Goal: Information Seeking & Learning: Learn about a topic

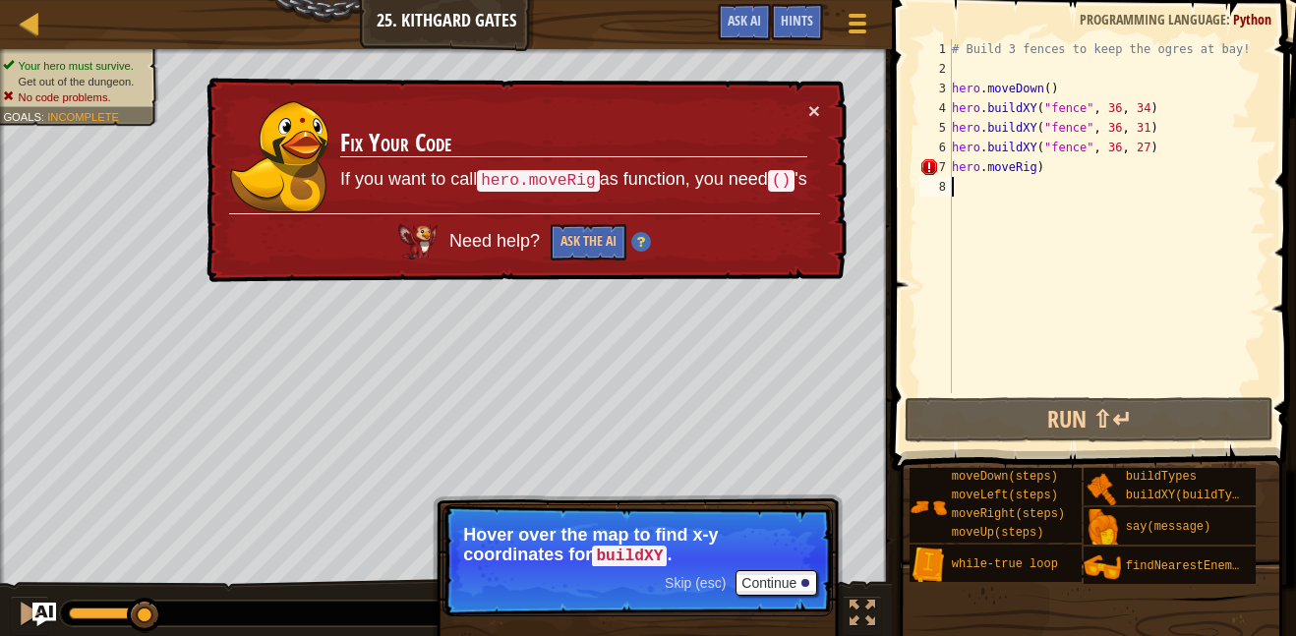
click at [814, 93] on div "× Fix Your Code If you want to call hero.moveRig as function, you need () 's Ne…" at bounding box center [524, 180] width 644 height 205
click at [812, 119] on button "×" at bounding box center [814, 110] width 12 height 21
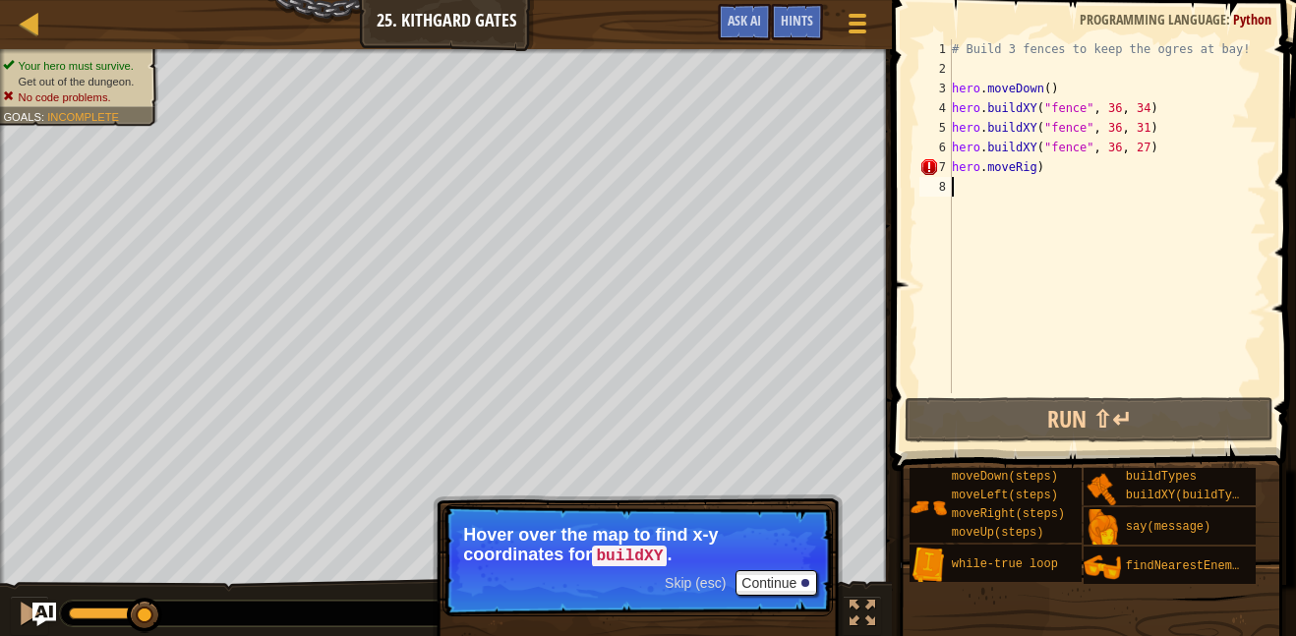
click at [1053, 152] on div "# Build 3 fences to keep the ogres at bay! hero . moveDown ( ) hero . buildXY (…" at bounding box center [1107, 235] width 318 height 393
click at [1037, 162] on div "# Build 3 fences to keep the ogres at bay! hero . moveDown ( ) hero . buildXY (…" at bounding box center [1107, 235] width 318 height 393
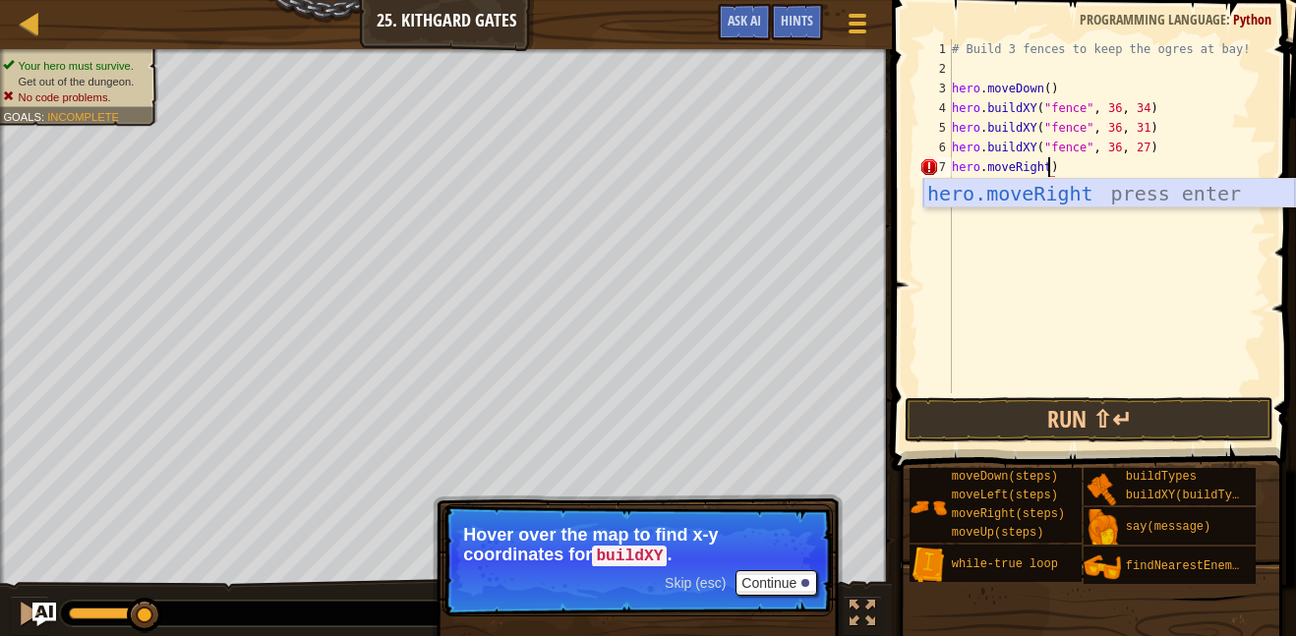
scroll to position [9, 15]
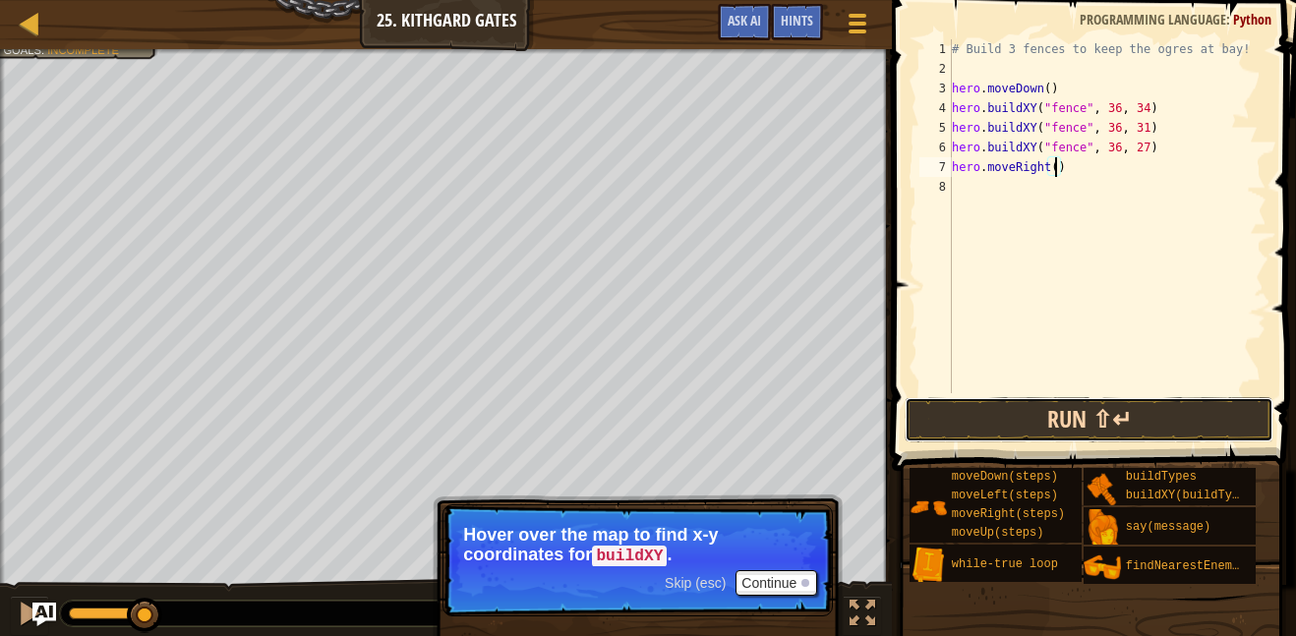
click at [1104, 426] on button "Run ⇧↵" at bounding box center [1088, 419] width 369 height 45
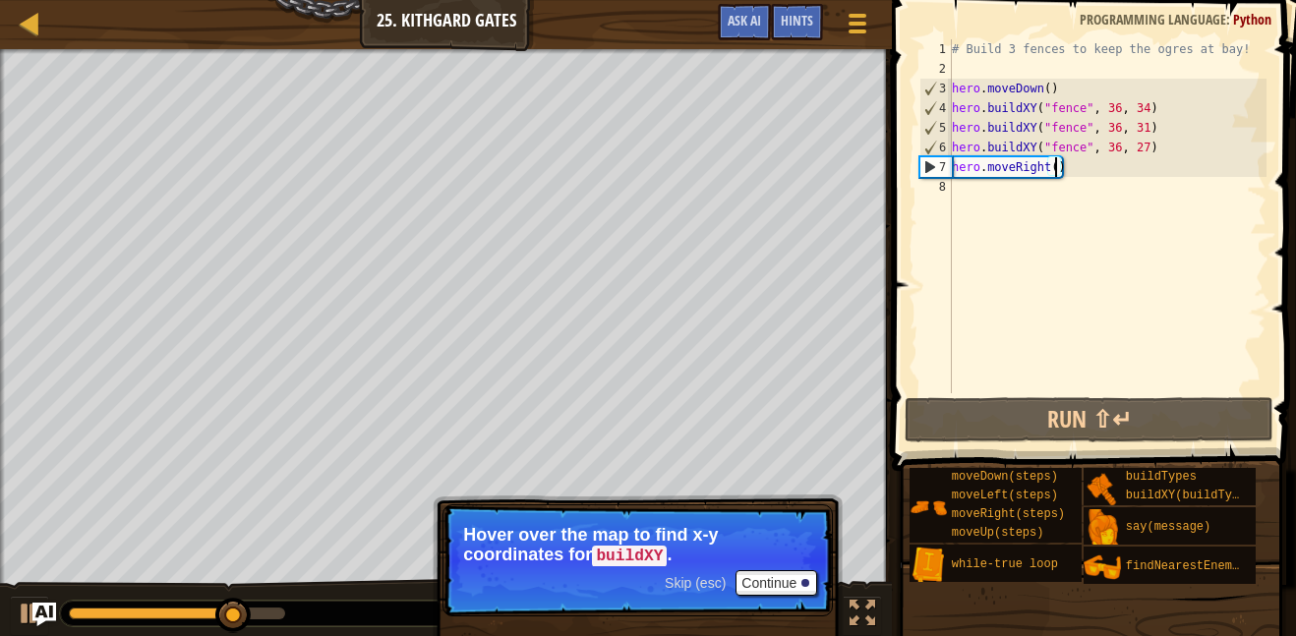
scroll to position [9, 16]
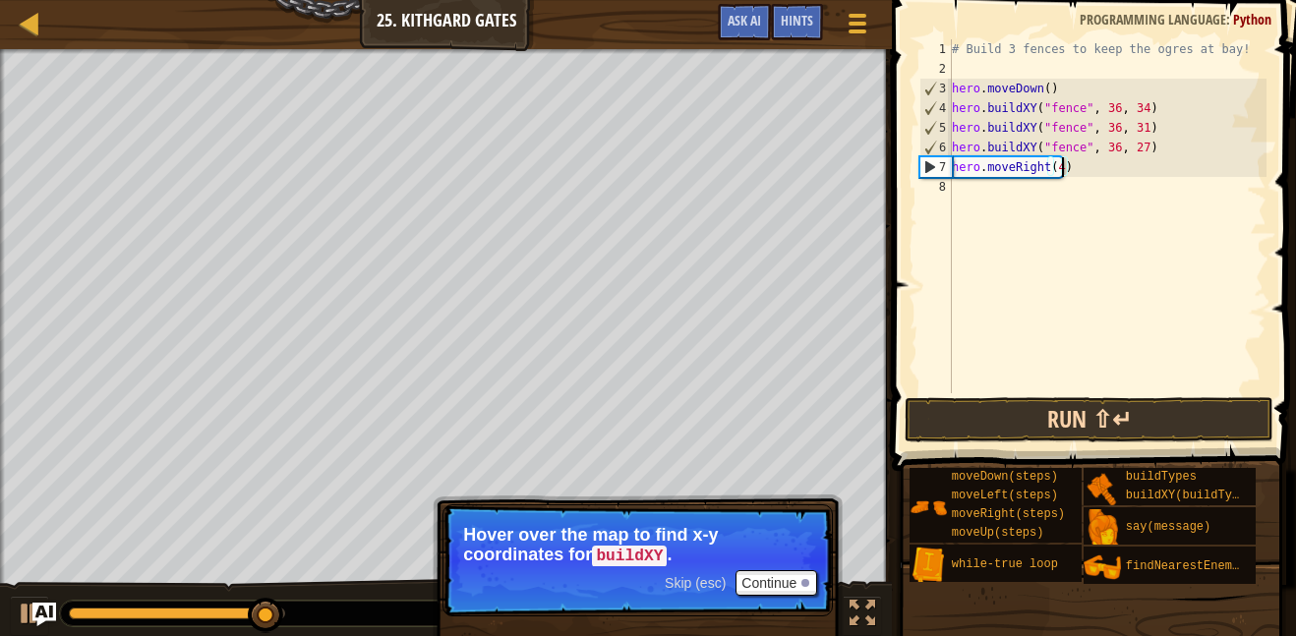
type textarea "hero.moveRight(4)"
click at [1066, 421] on button "Run ⇧↵" at bounding box center [1088, 419] width 369 height 45
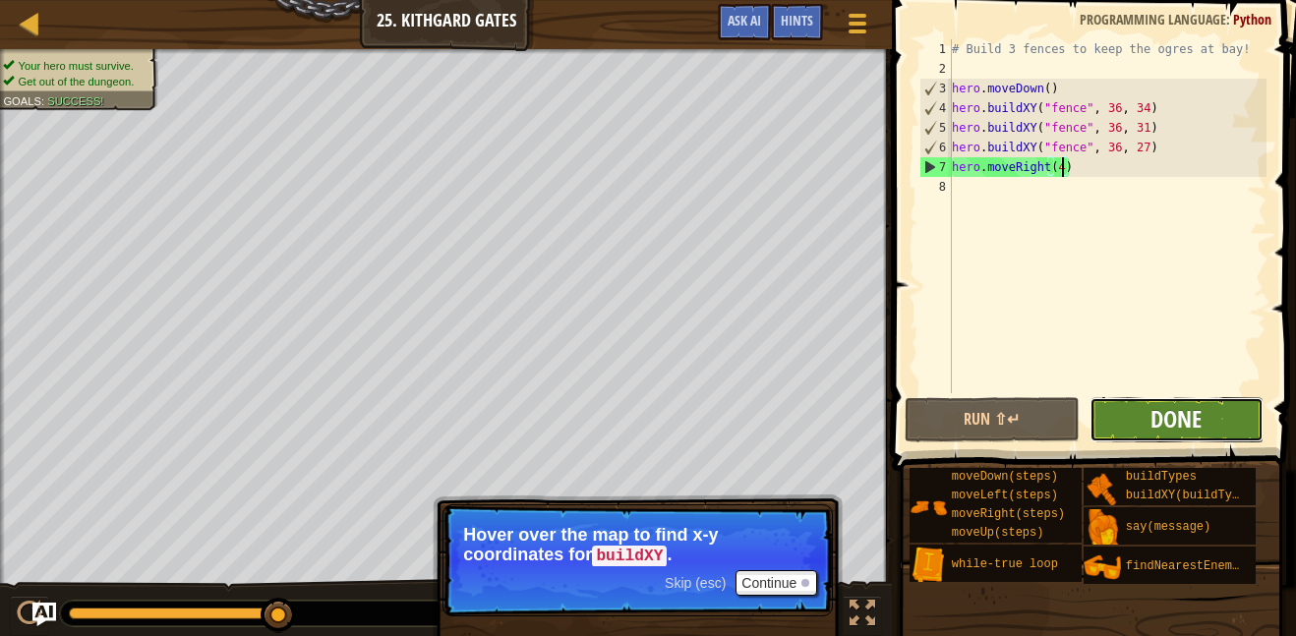
click at [1189, 420] on span "Done" at bounding box center [1175, 418] width 51 height 31
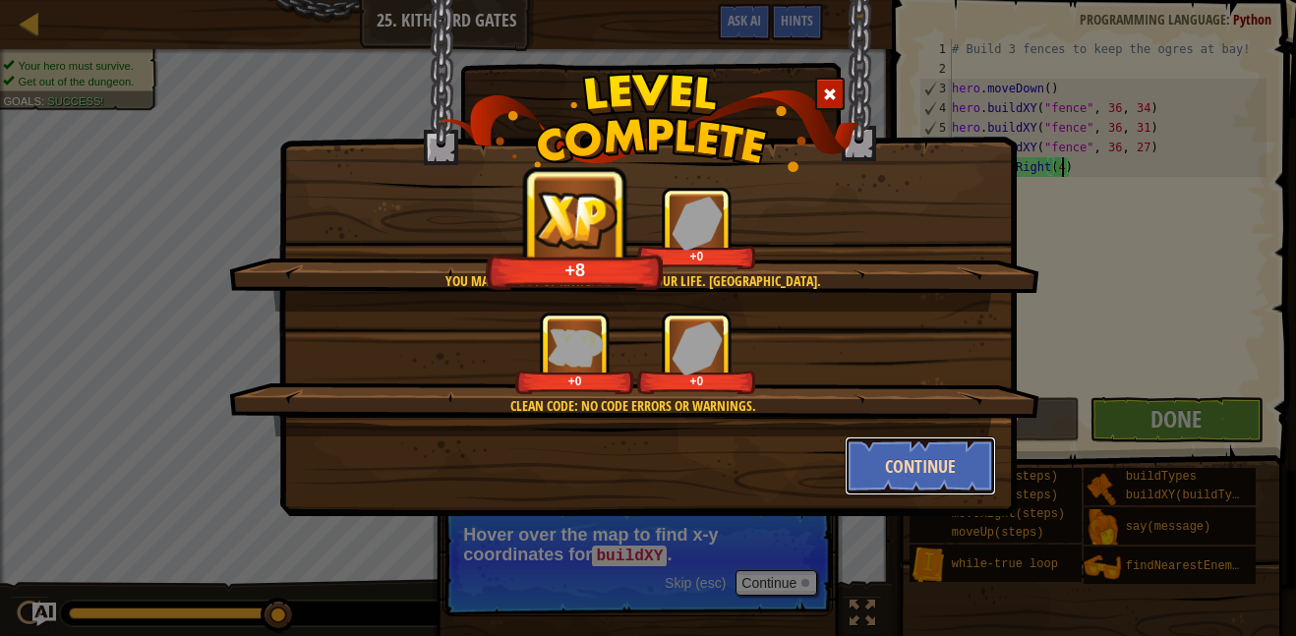
click at [889, 466] on button "Continue" at bounding box center [920, 465] width 152 height 59
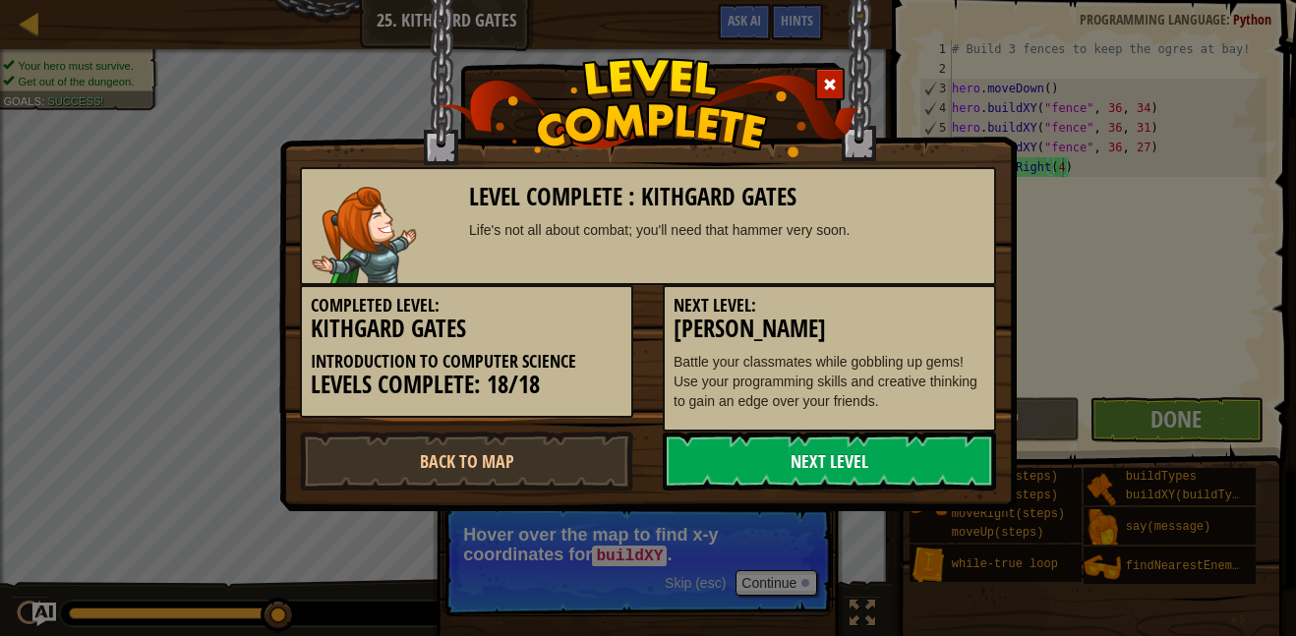
click at [875, 468] on link "Next Level" at bounding box center [829, 461] width 333 height 59
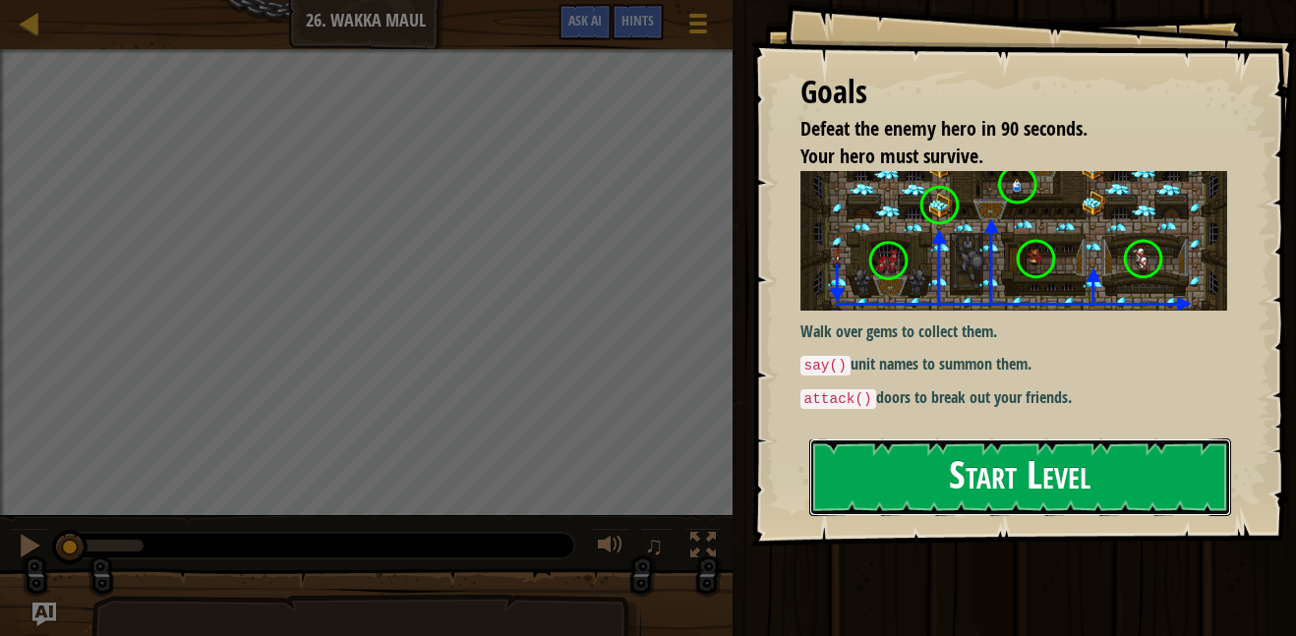
click at [1045, 462] on button "Start Level" at bounding box center [1020, 477] width 422 height 78
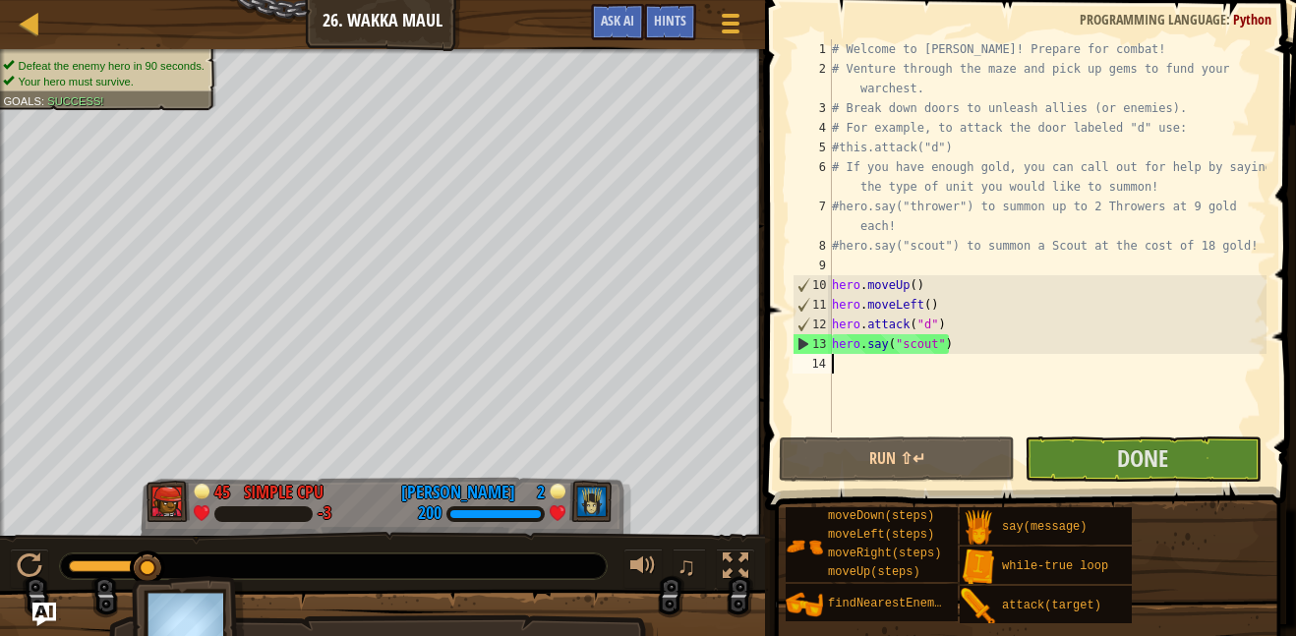
click at [1147, 432] on span at bounding box center [1032, 227] width 547 height 568
click at [1142, 453] on span "Done" at bounding box center [1142, 457] width 51 height 31
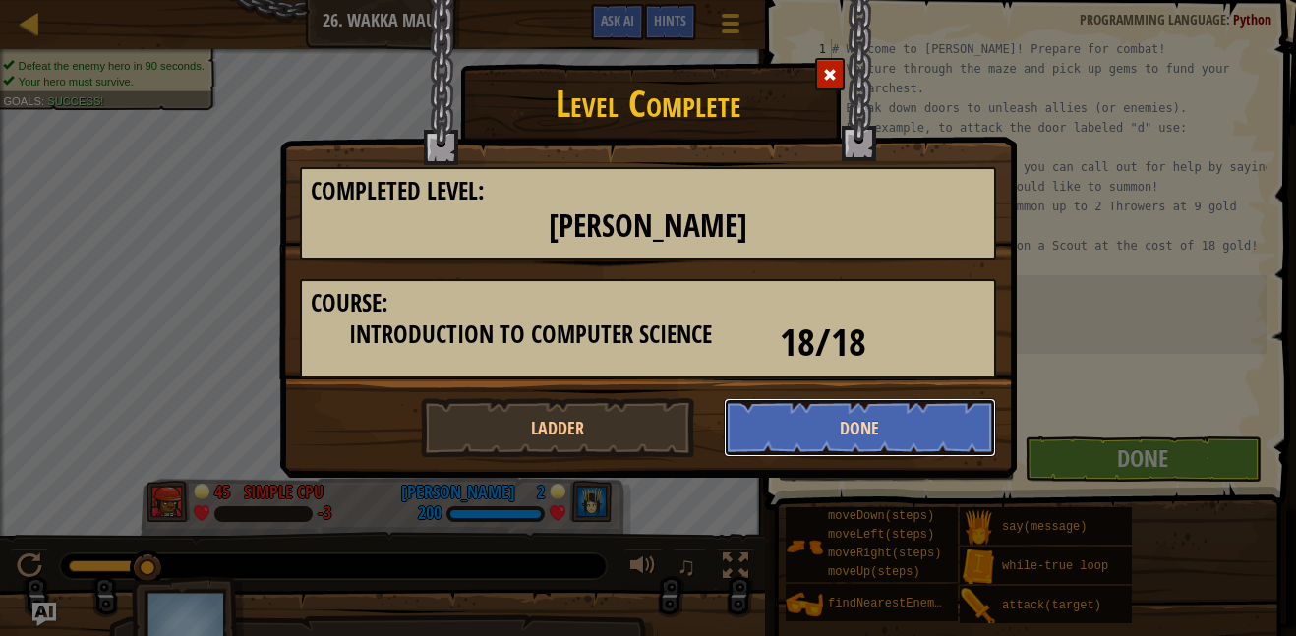
click at [894, 418] on button "Done" at bounding box center [859, 427] width 273 height 59
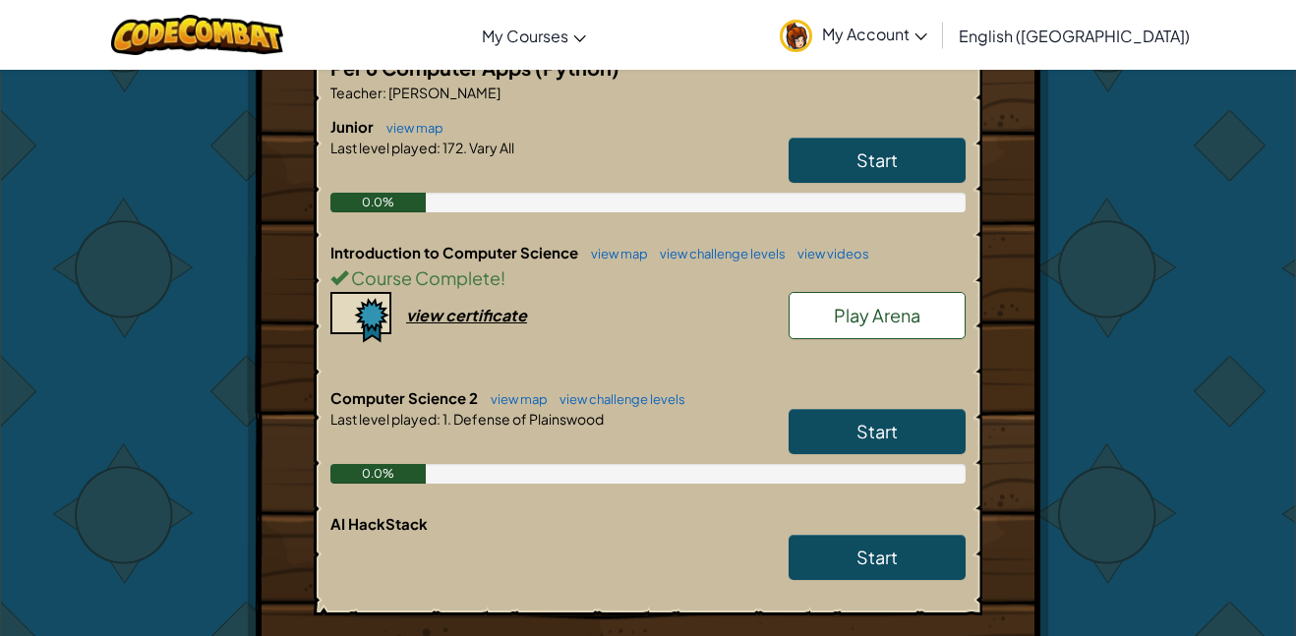
scroll to position [397, 0]
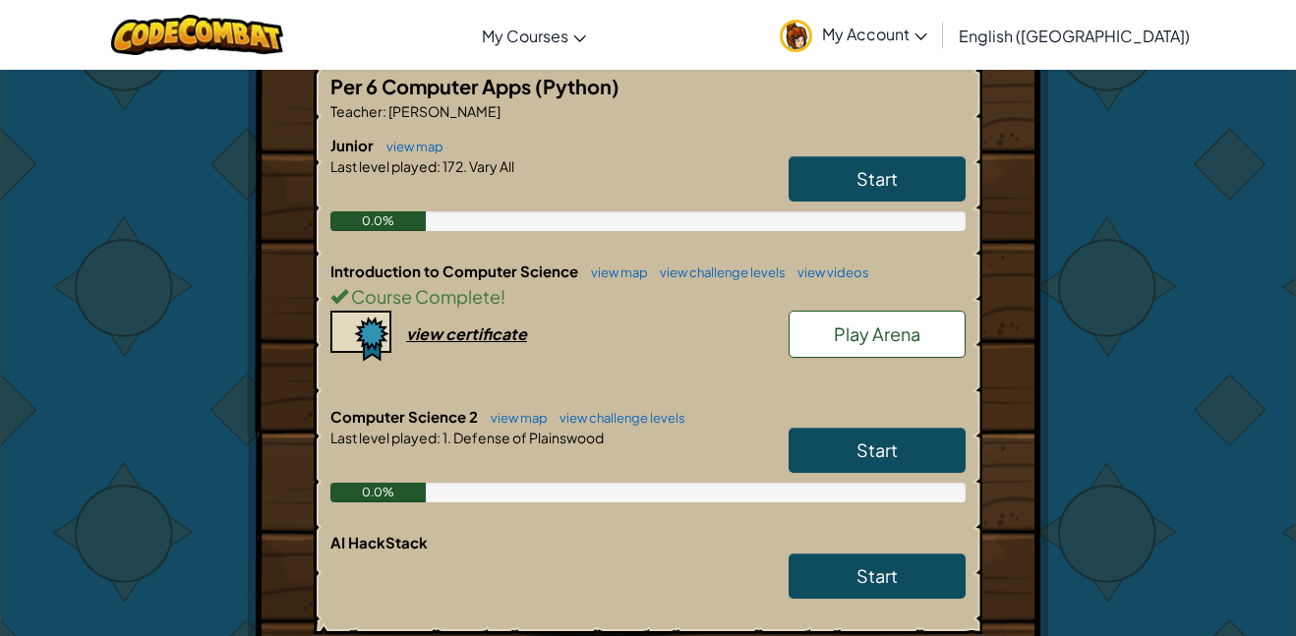
click at [876, 318] on link "Play Arena" at bounding box center [876, 334] width 177 height 47
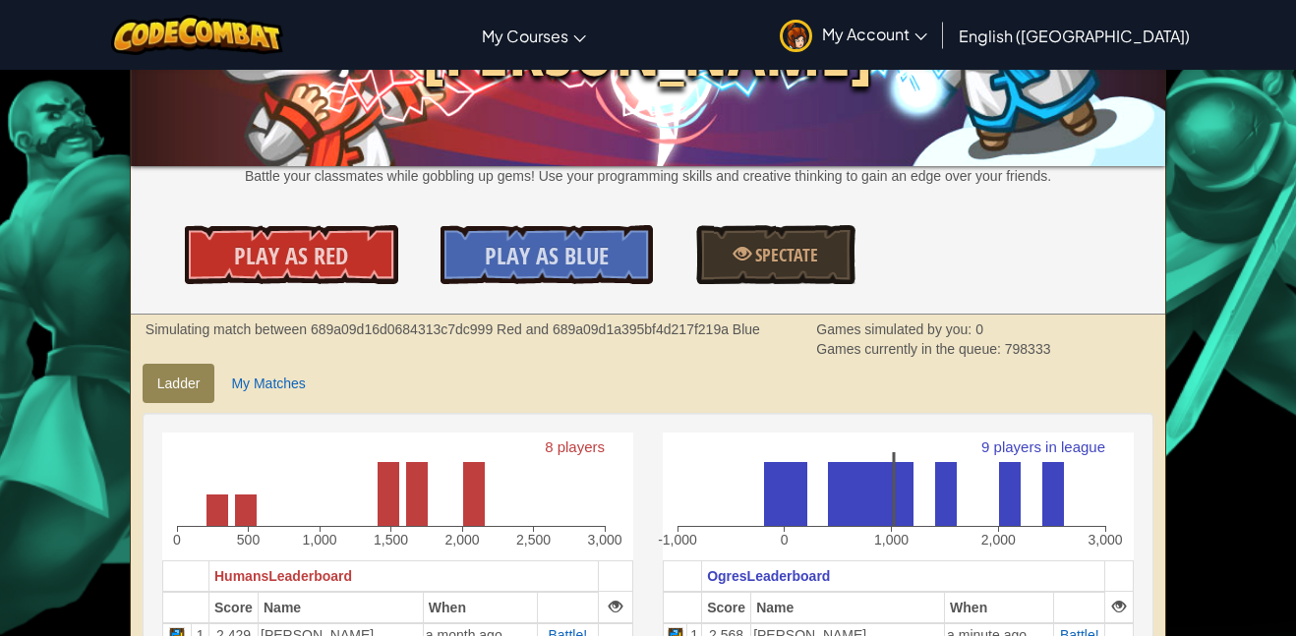
scroll to position [157, 0]
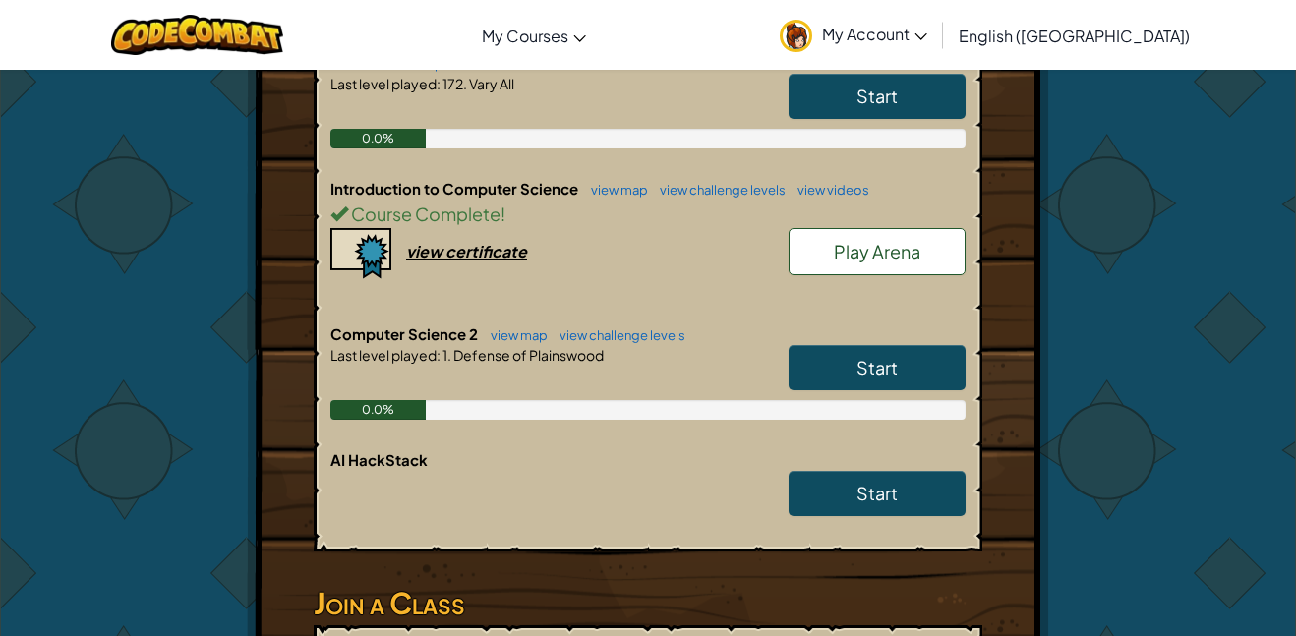
scroll to position [484, 0]
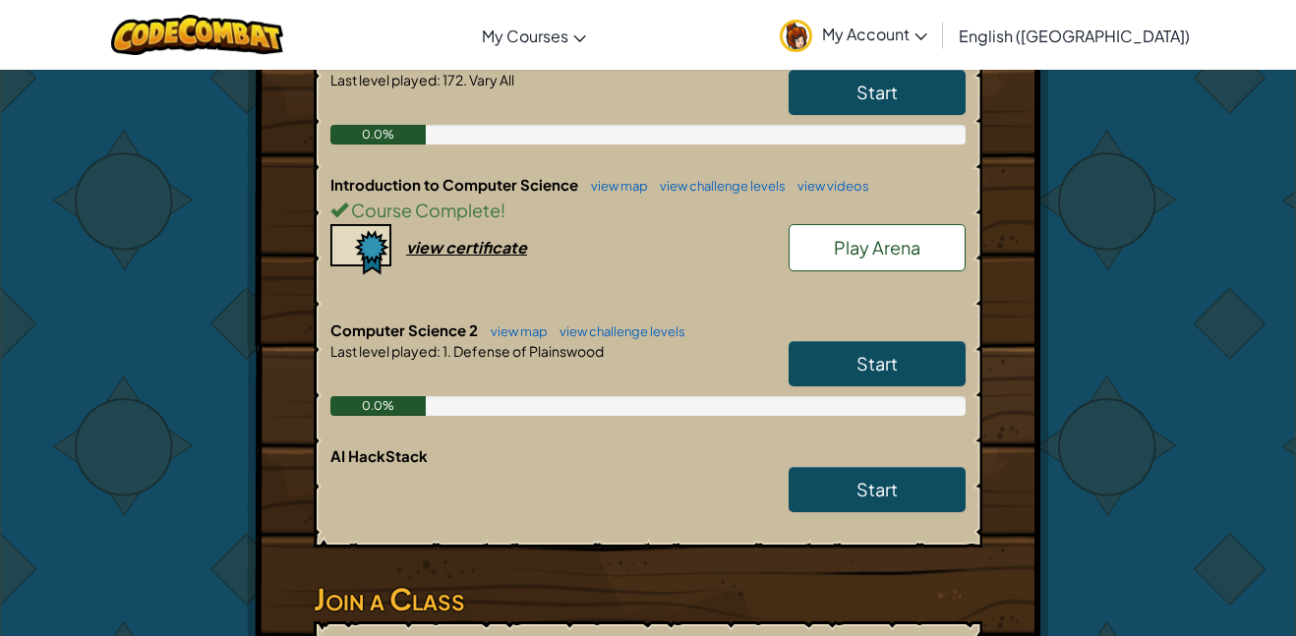
click at [855, 369] on link "Start" at bounding box center [876, 363] width 177 height 45
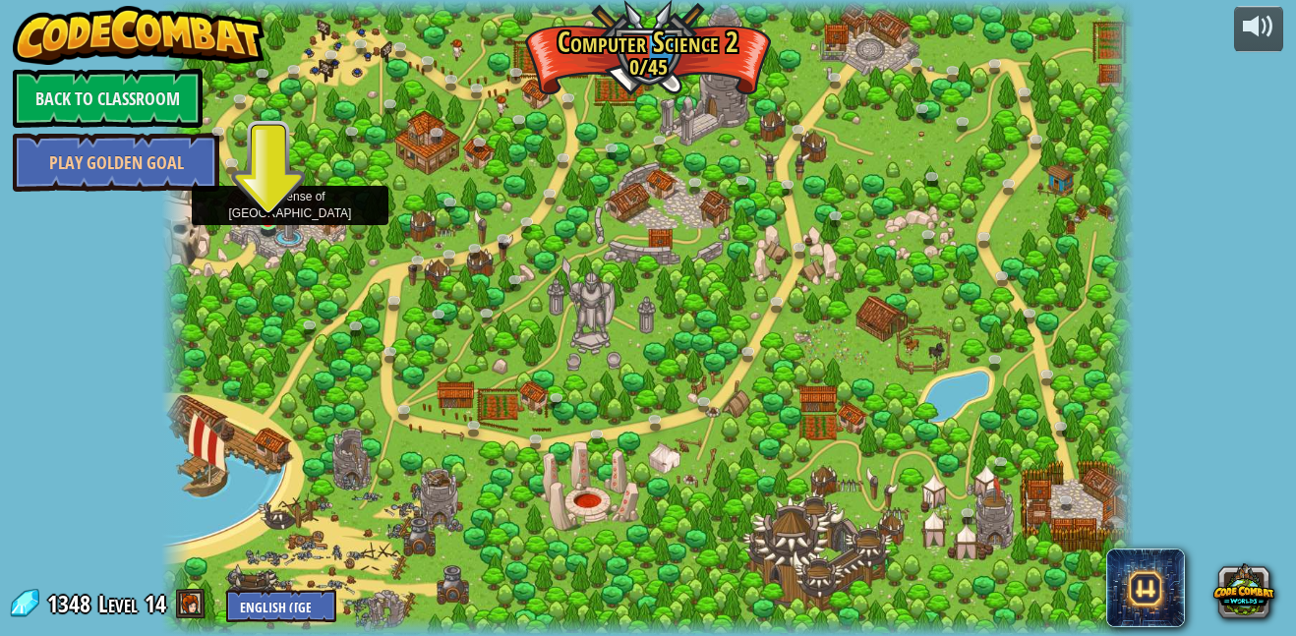
click at [260, 215] on img at bounding box center [268, 195] width 23 height 53
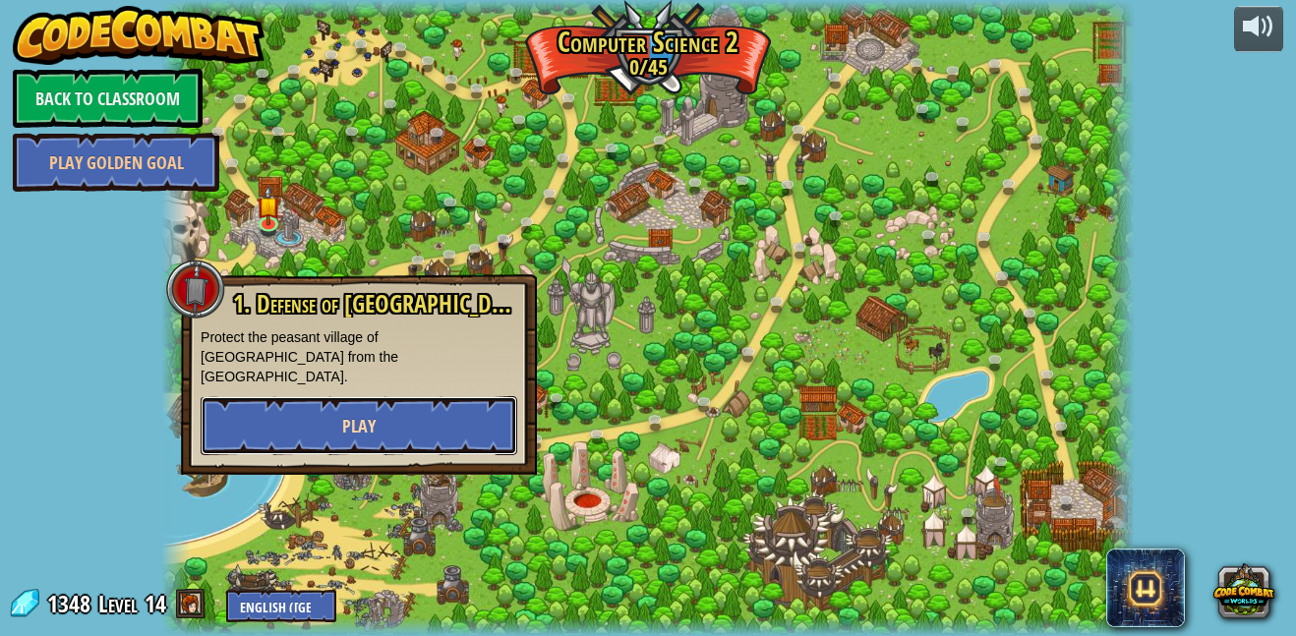
click at [433, 396] on button "Play" at bounding box center [359, 425] width 317 height 59
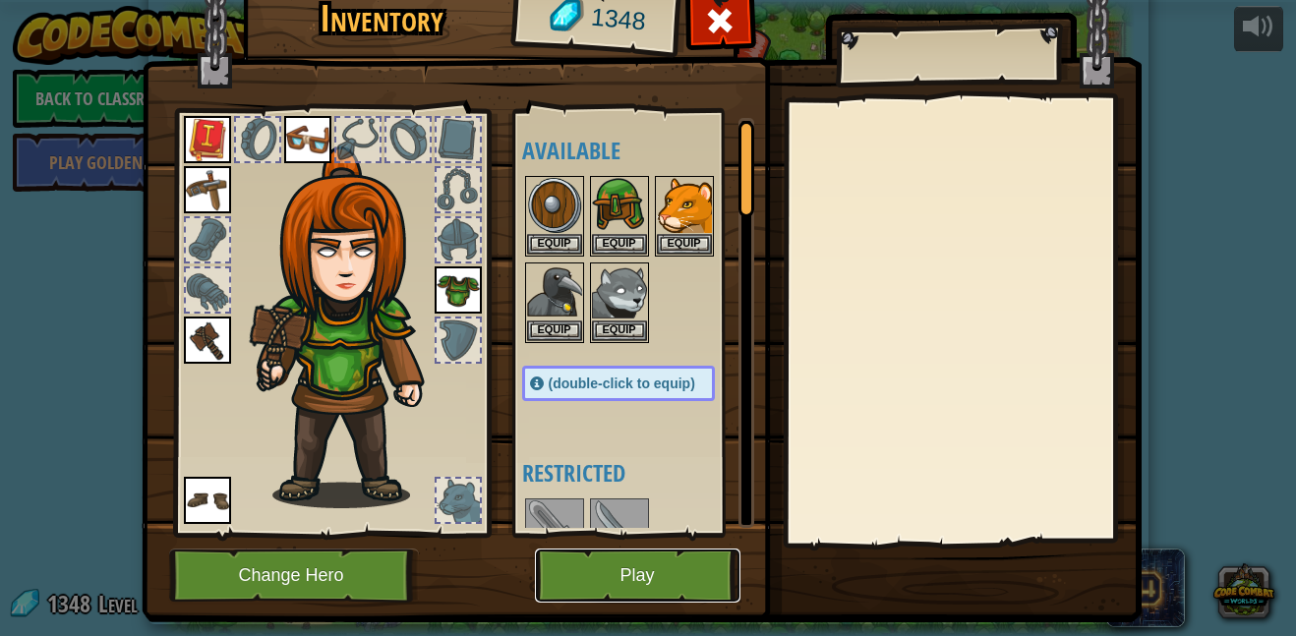
click at [583, 572] on button "Play" at bounding box center [637, 575] width 205 height 54
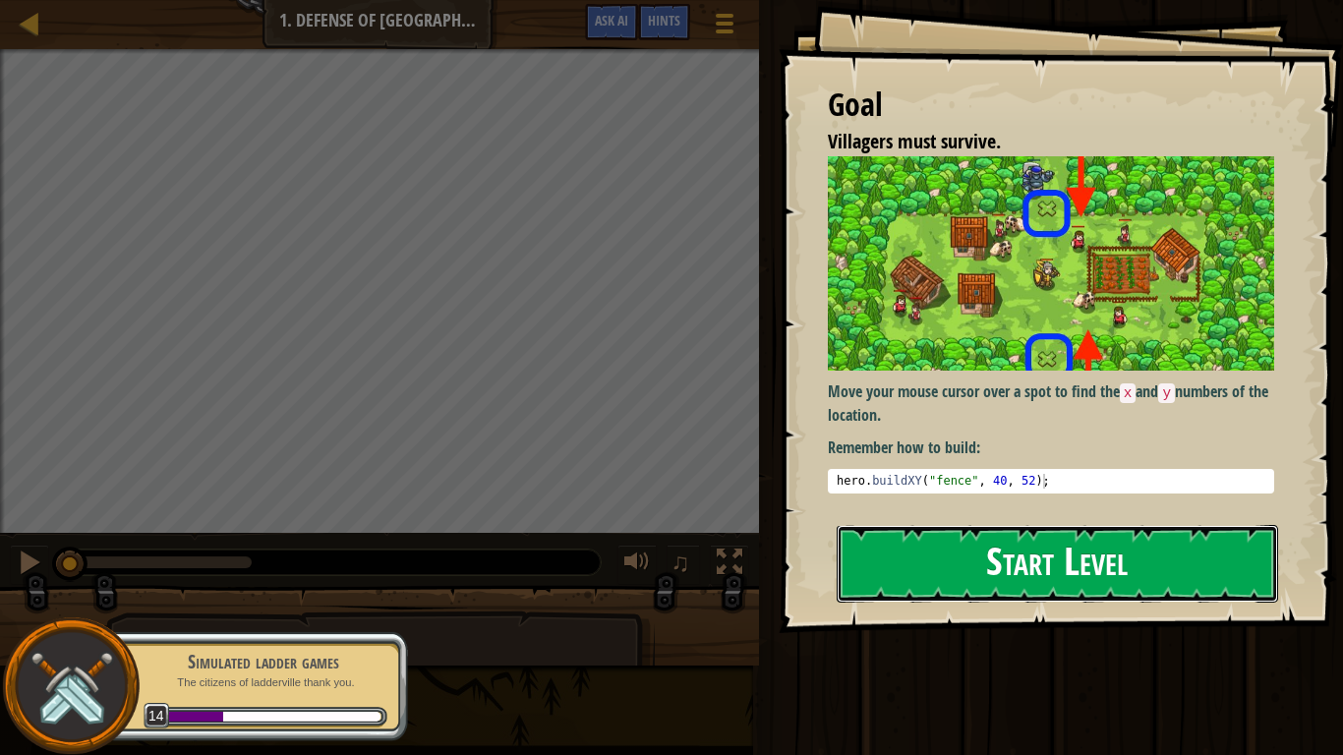
click at [918, 554] on button "Start Level" at bounding box center [1056, 564] width 441 height 78
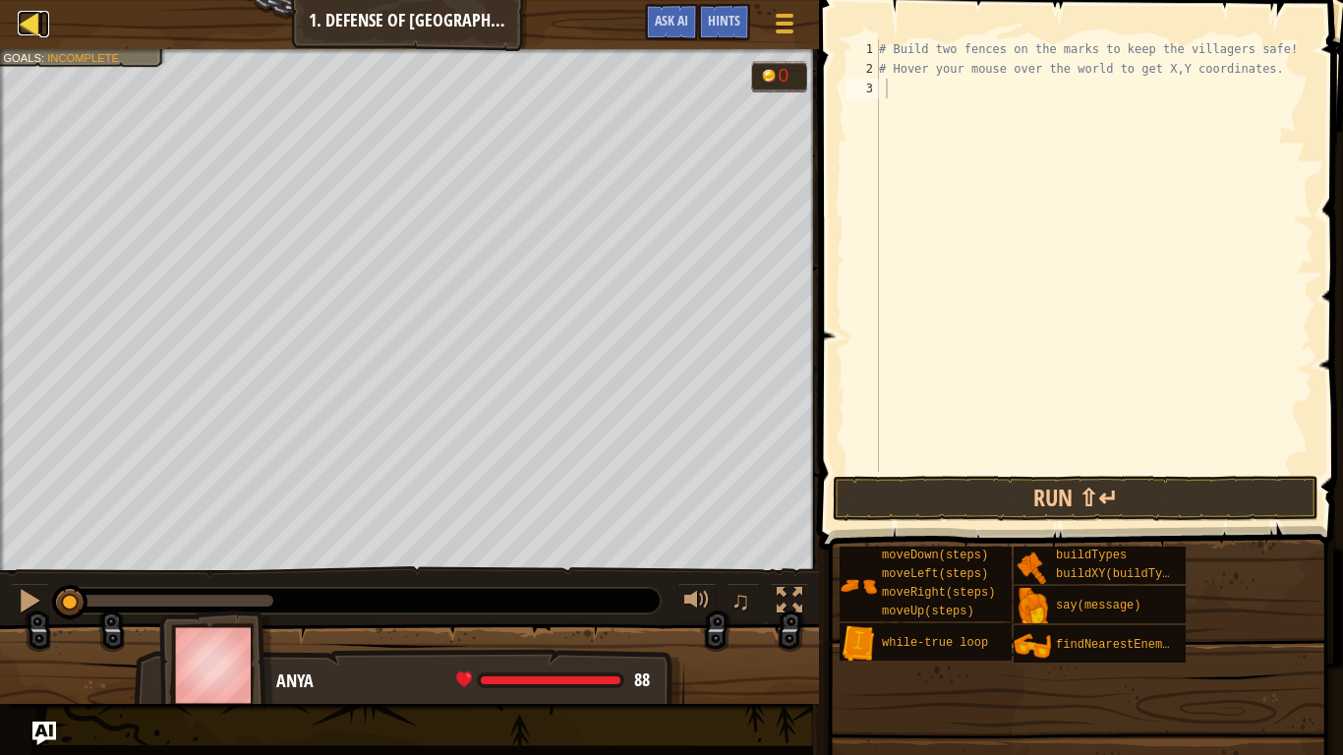
click at [40, 19] on div at bounding box center [30, 23] width 25 height 25
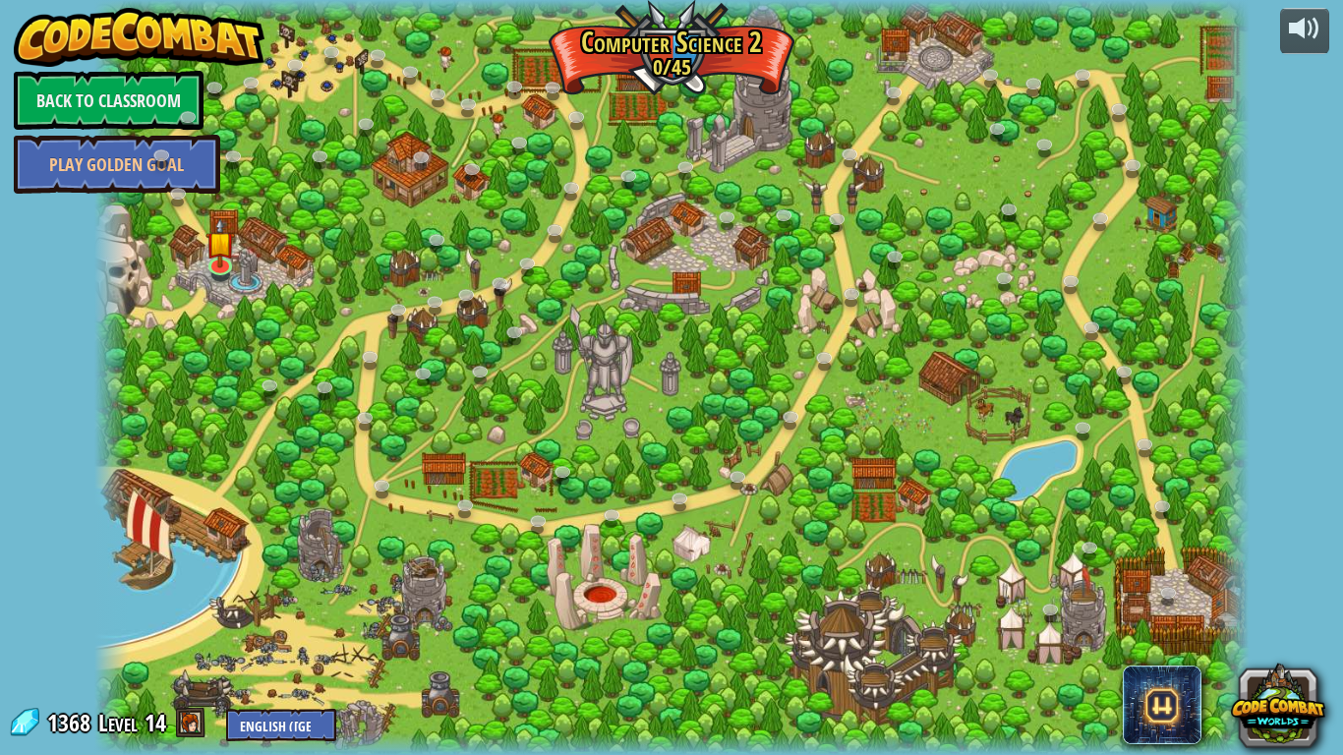
click at [89, 100] on link "Back to Classroom" at bounding box center [109, 100] width 190 height 59
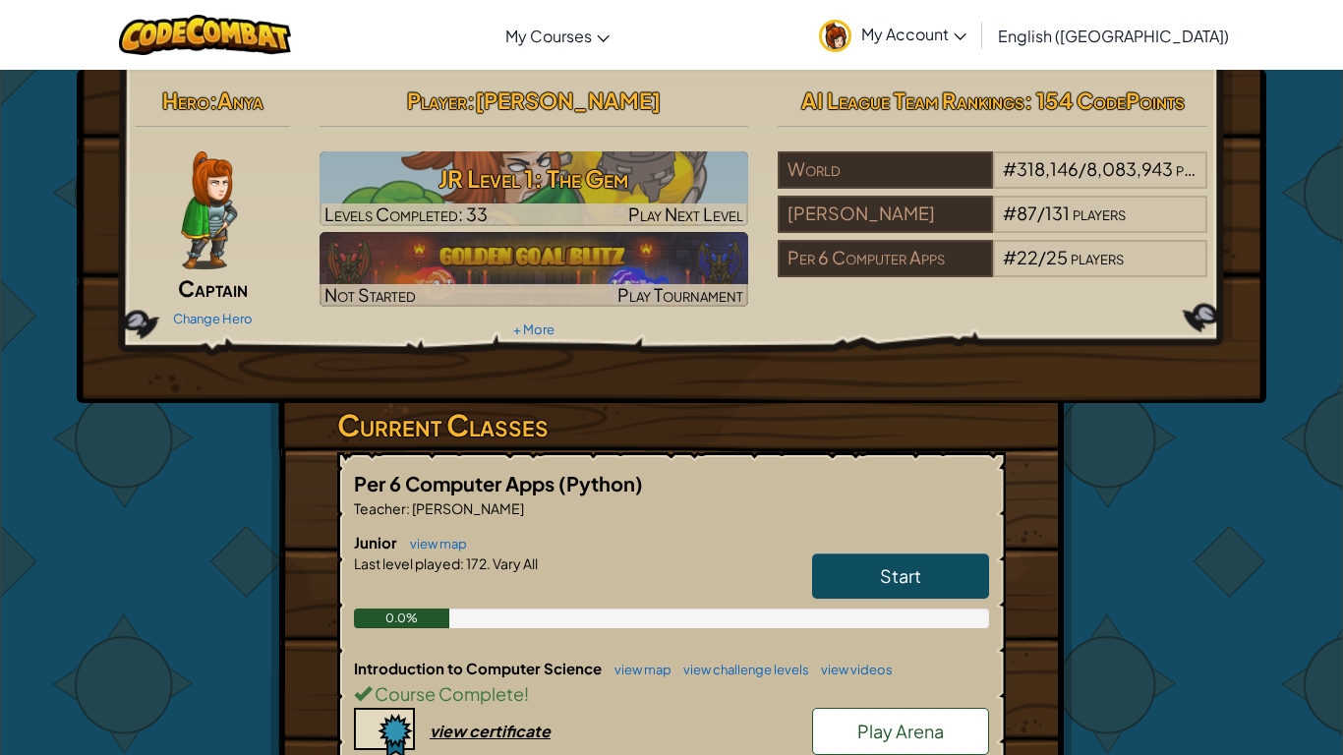
click at [696, 635] on div "Introduction to Computer Science view map view challenge levels view videos Cou…" at bounding box center [671, 730] width 635 height 145
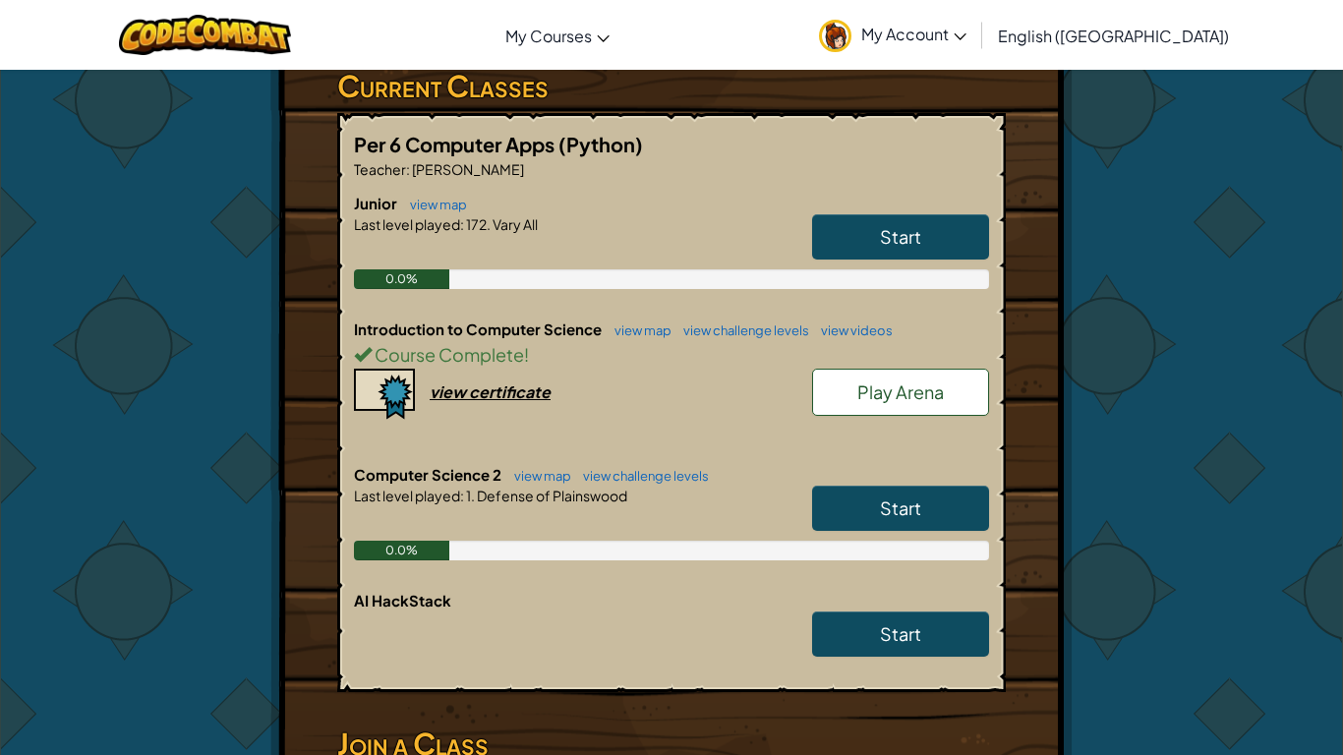
scroll to position [344, 0]
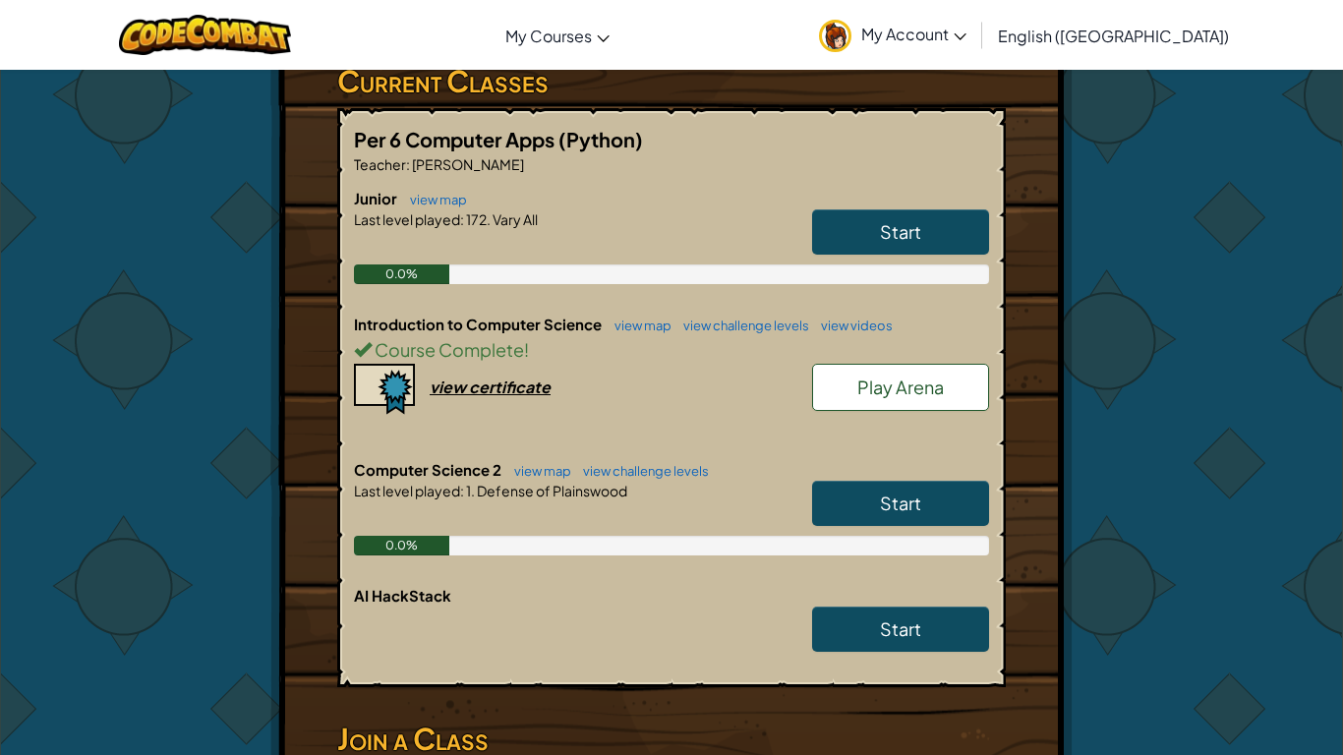
click at [951, 490] on link "Start" at bounding box center [900, 503] width 177 height 45
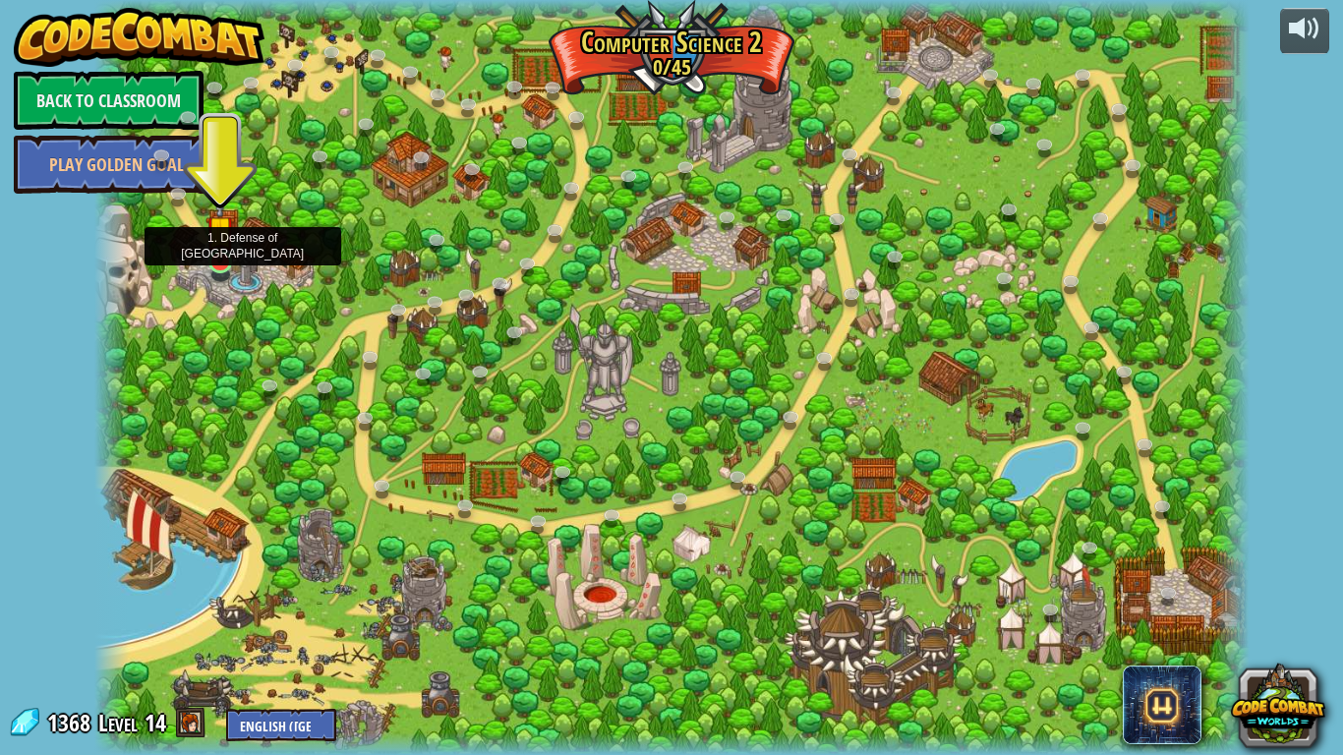
click at [207, 248] on img at bounding box center [219, 230] width 29 height 67
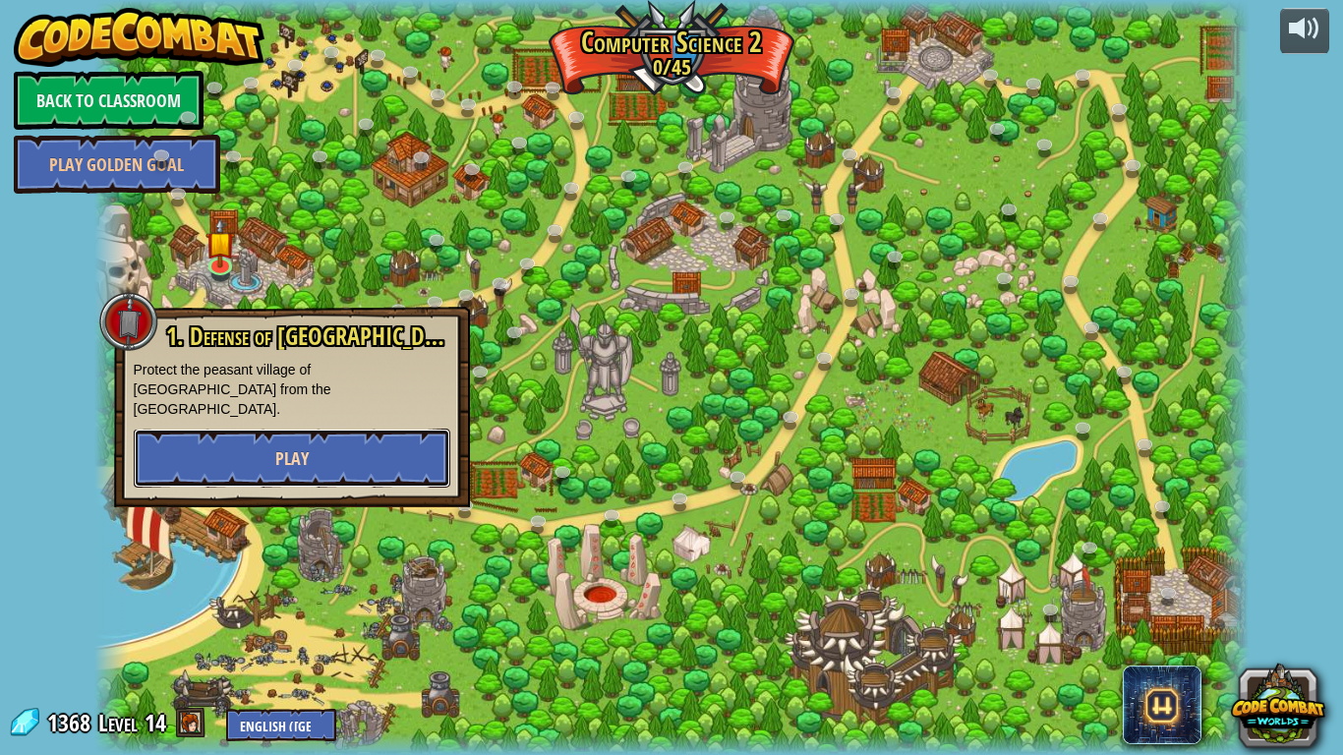
click at [308, 429] on button "Play" at bounding box center [292, 458] width 317 height 59
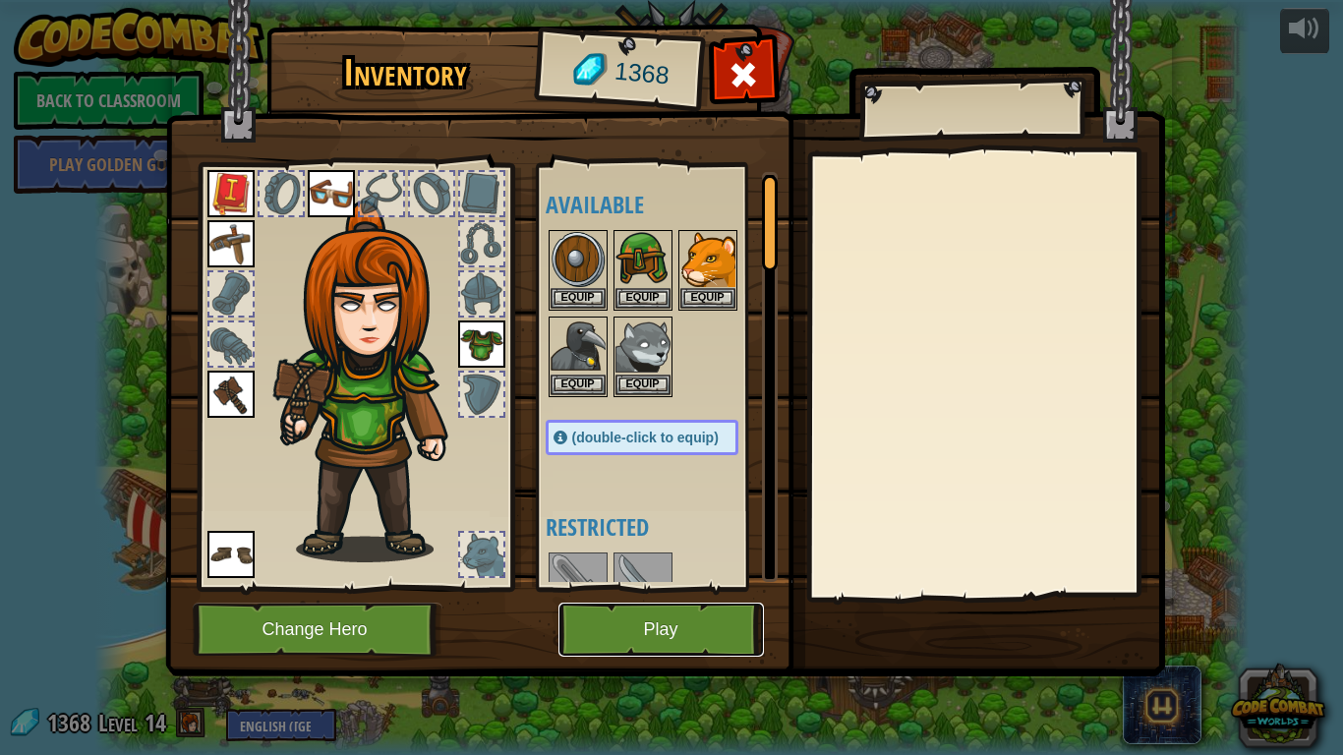
click at [642, 603] on button "Play" at bounding box center [660, 630] width 205 height 54
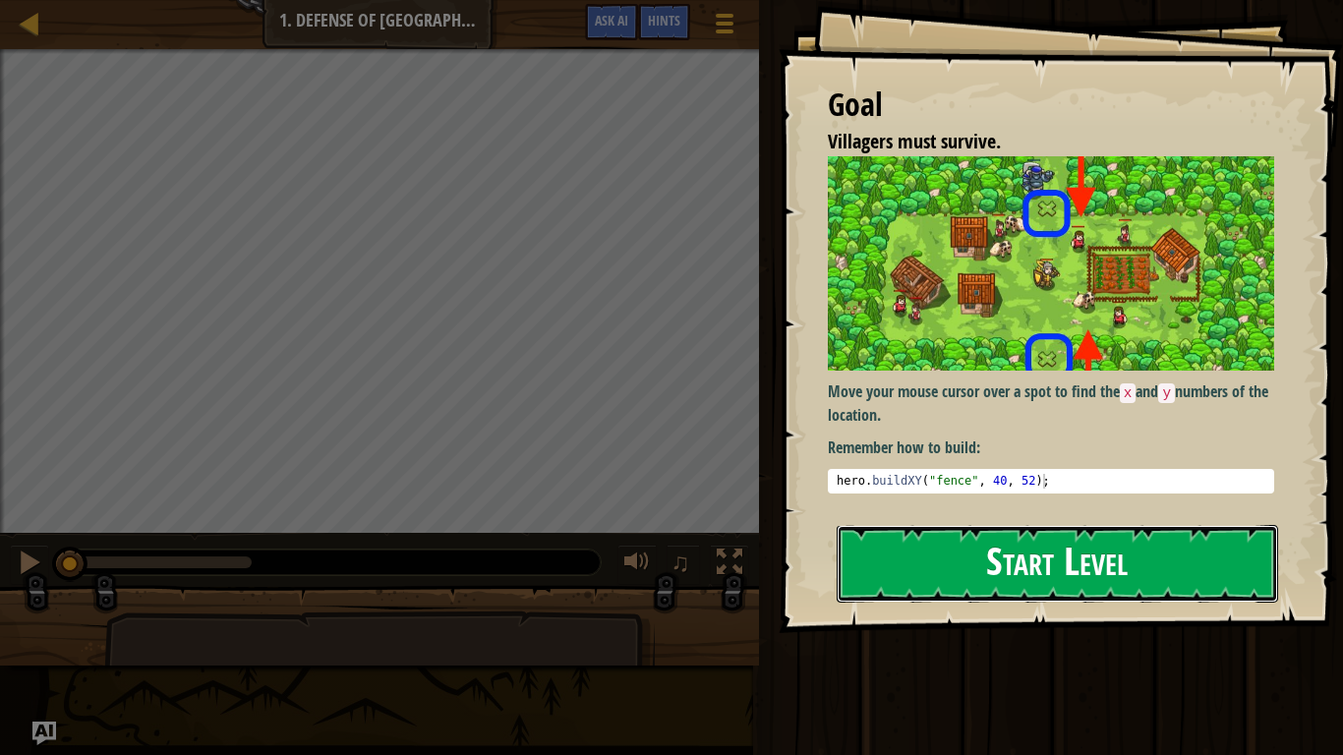
click at [858, 570] on button "Start Level" at bounding box center [1056, 564] width 441 height 78
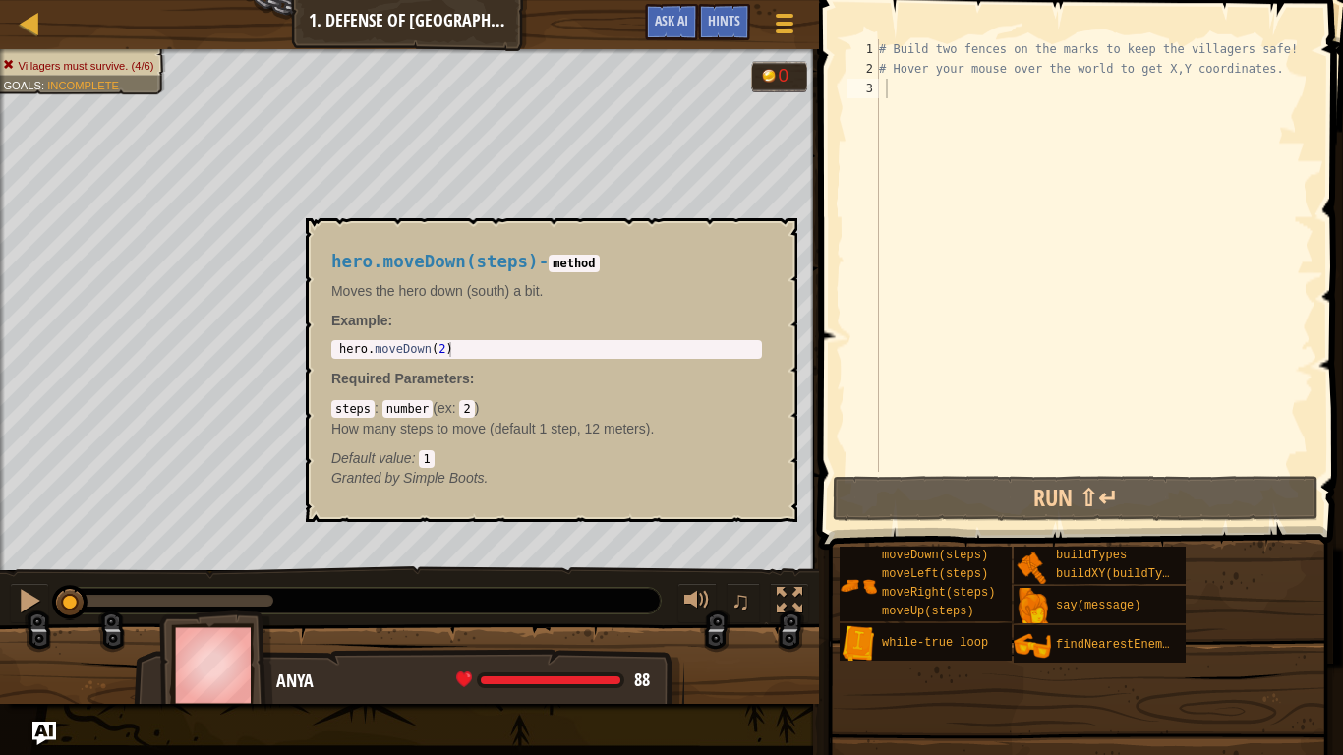
click at [858, 570] on img at bounding box center [857, 585] width 37 height 37
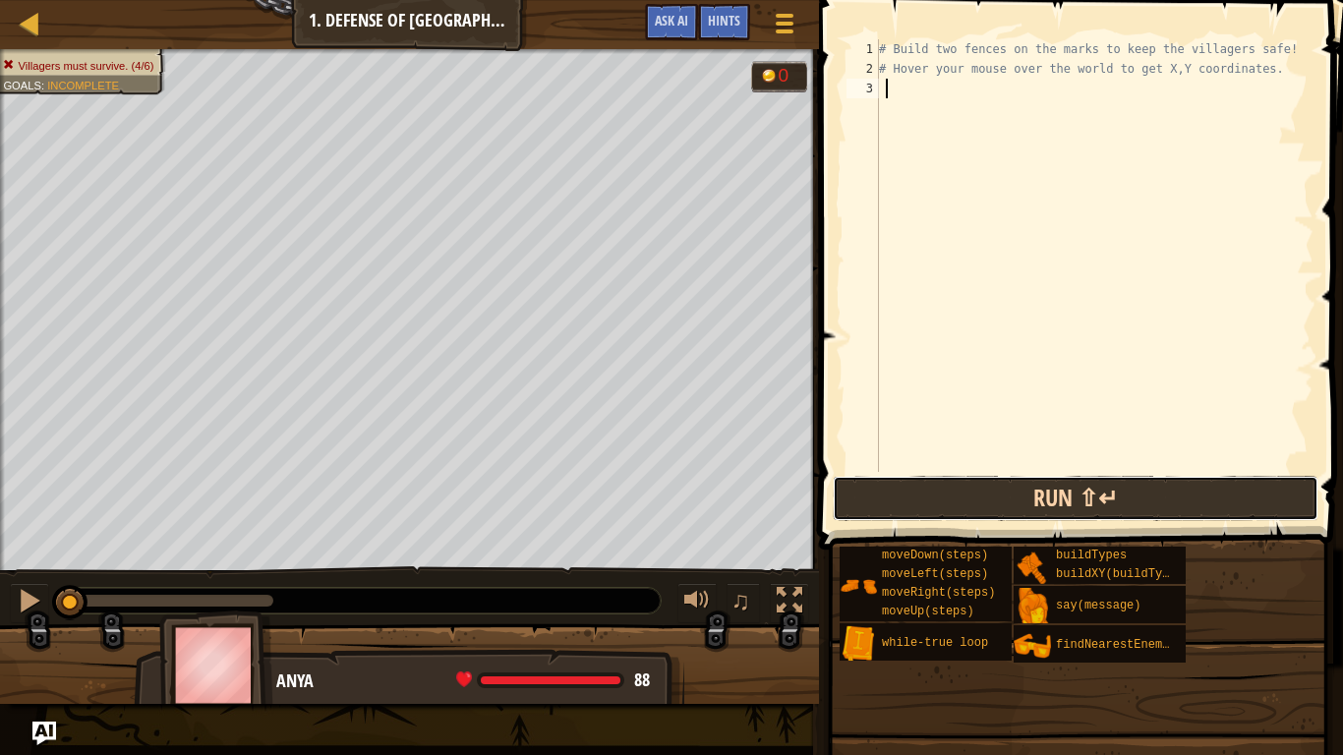
click at [927, 509] on button "Run ⇧↵" at bounding box center [1076, 498] width 486 height 45
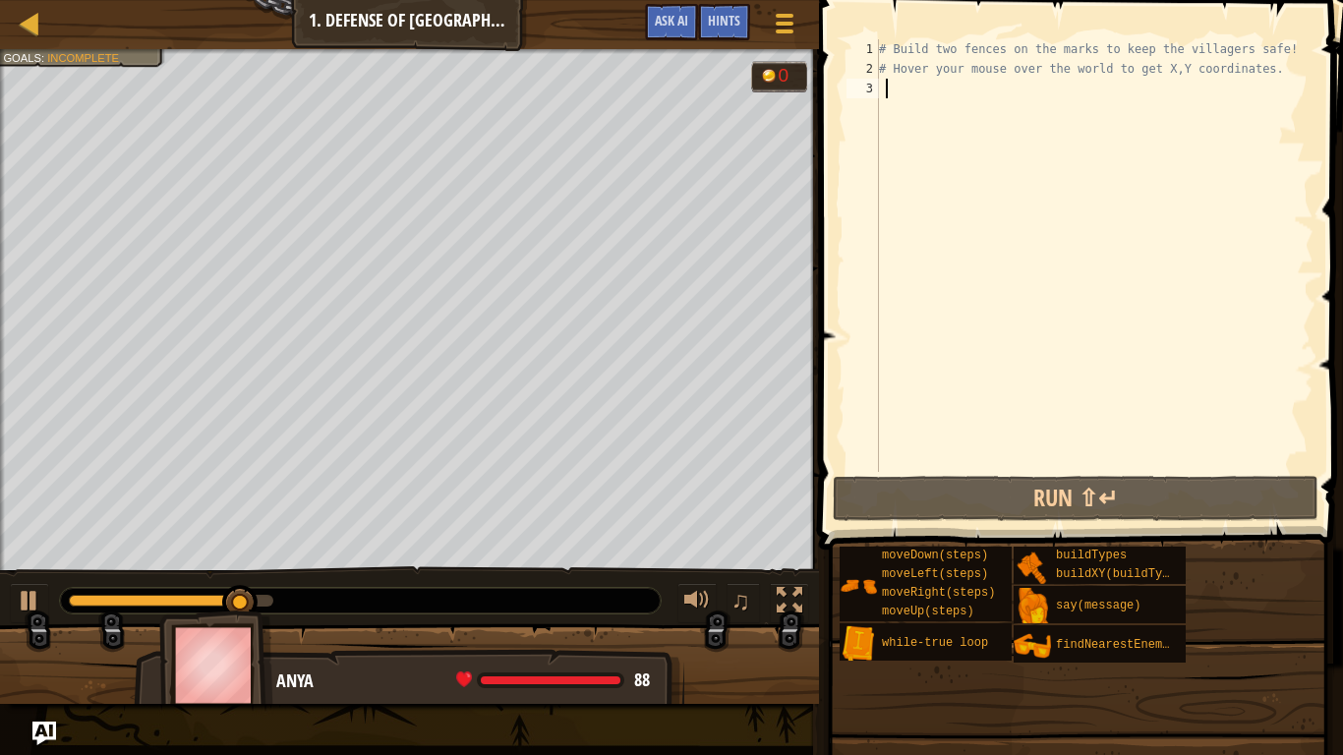
type textarea "f"
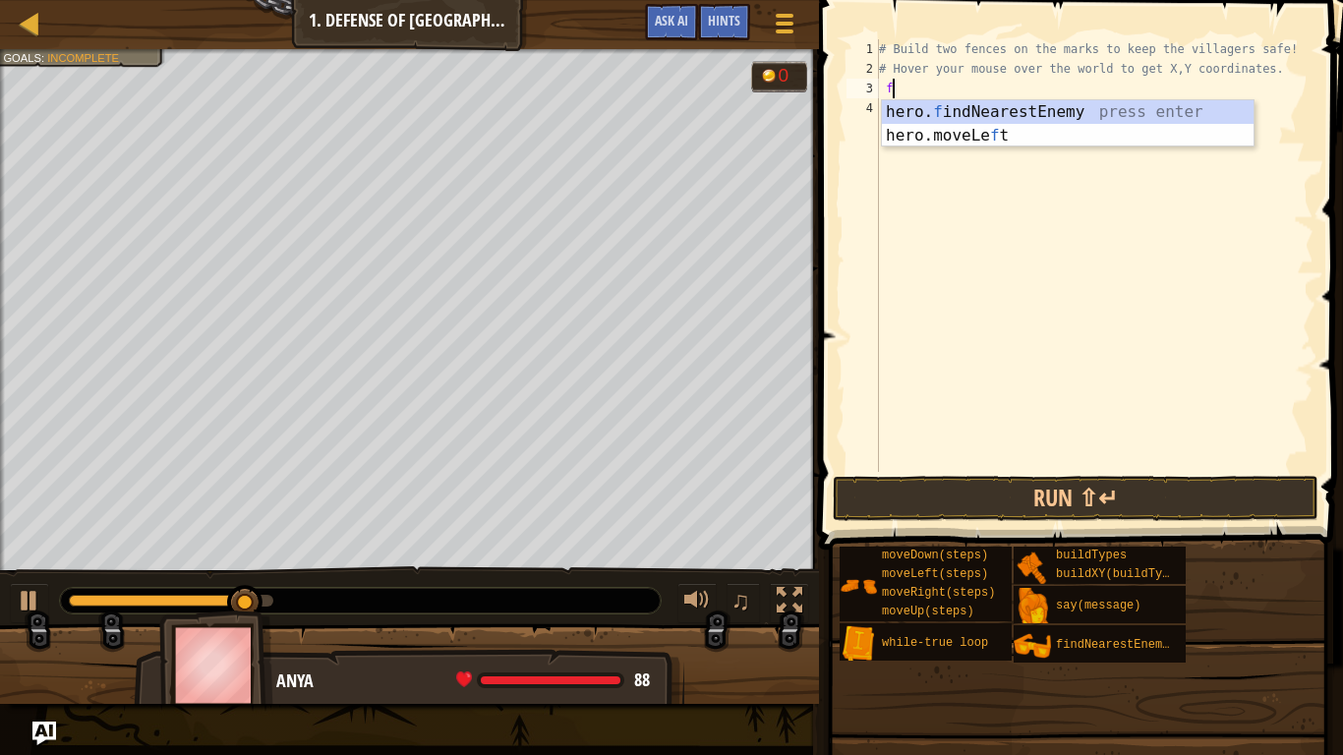
scroll to position [9, 1]
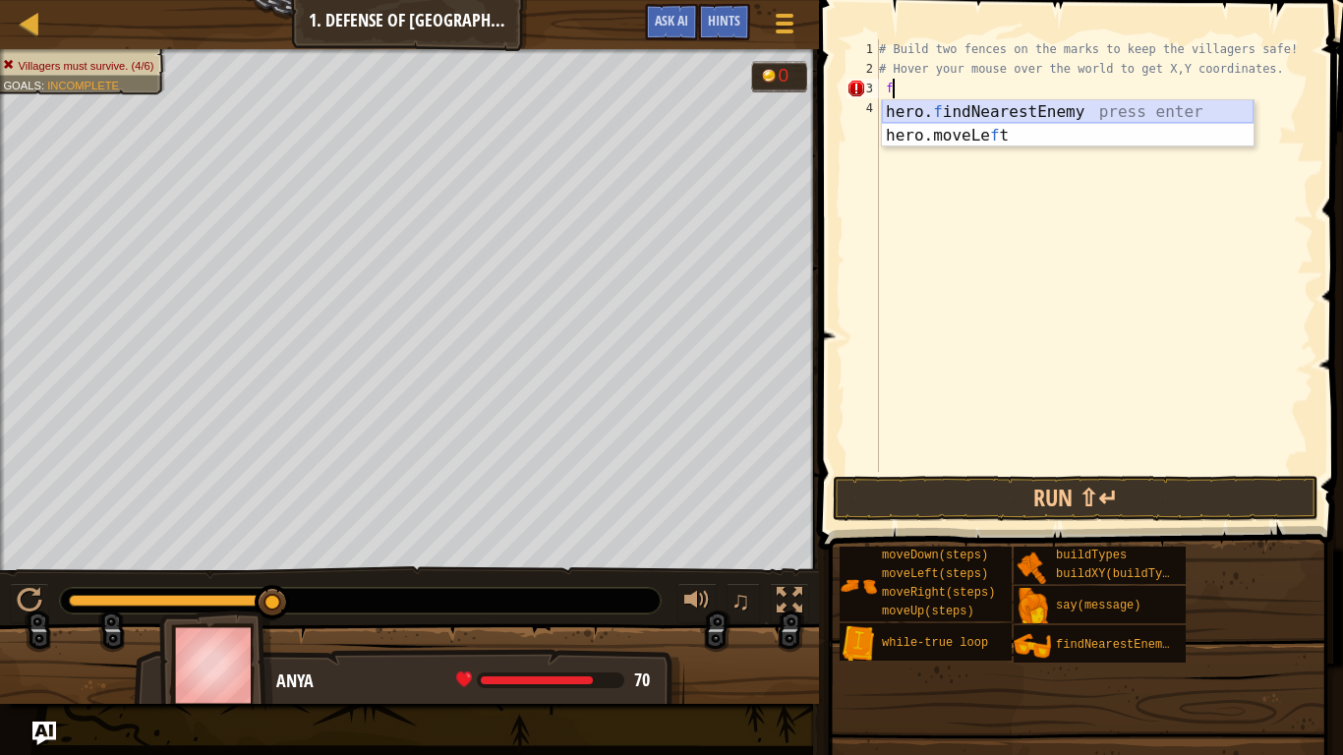
click at [1032, 101] on div "hero. f indNearestEnemy press enter hero.moveLe f t press enter" at bounding box center [1068, 147] width 372 height 94
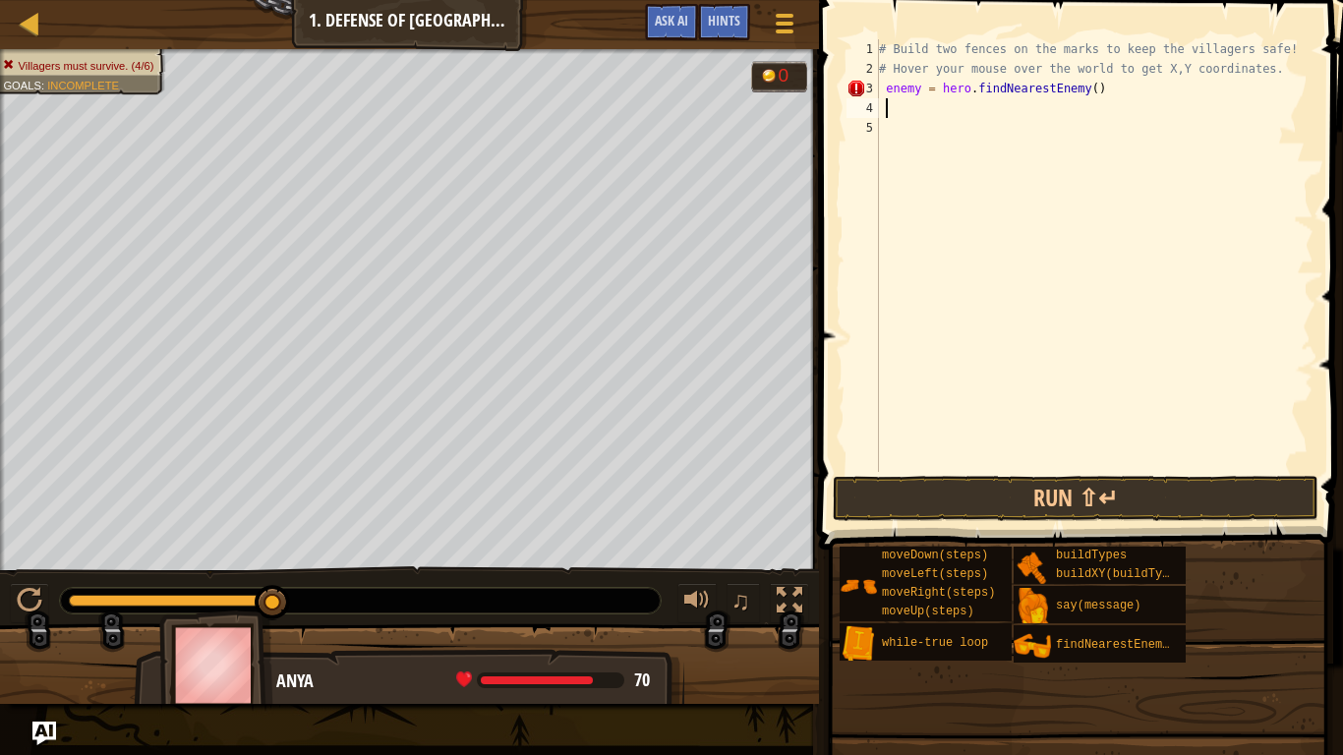
type textarea "a"
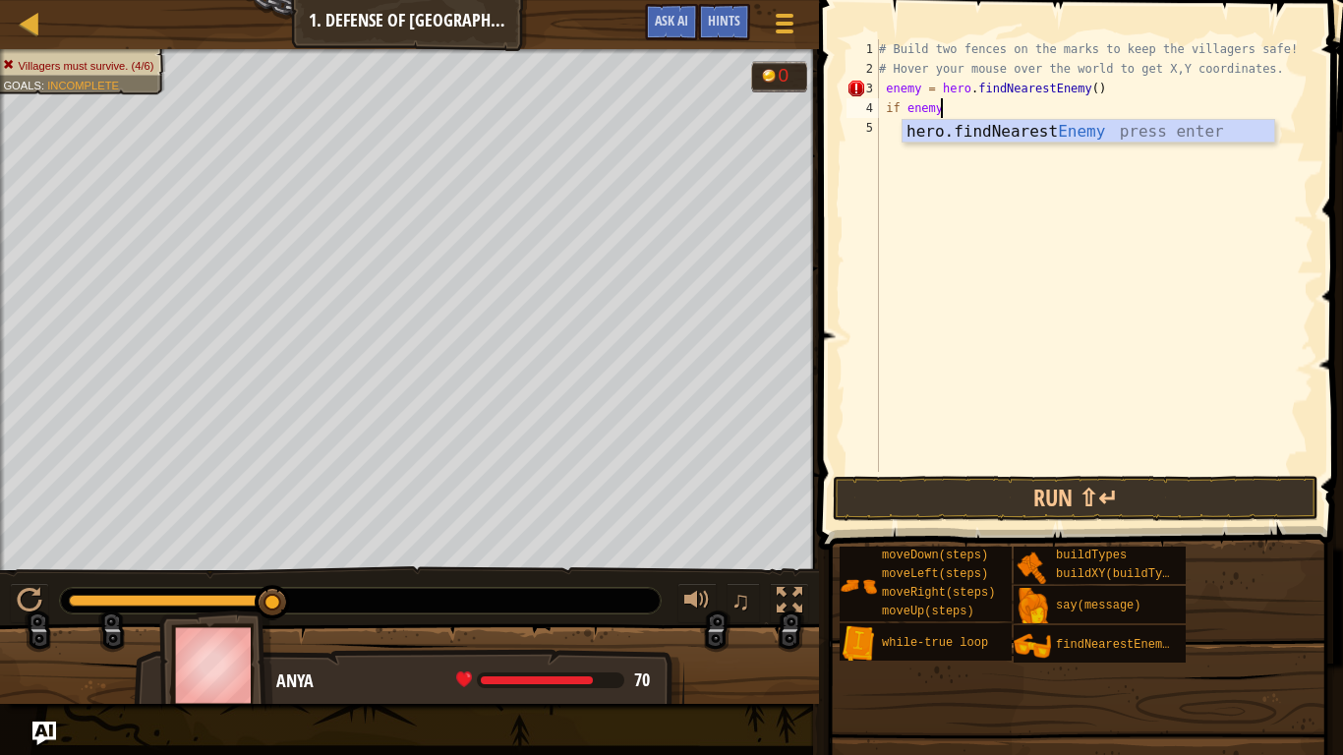
scroll to position [9, 8]
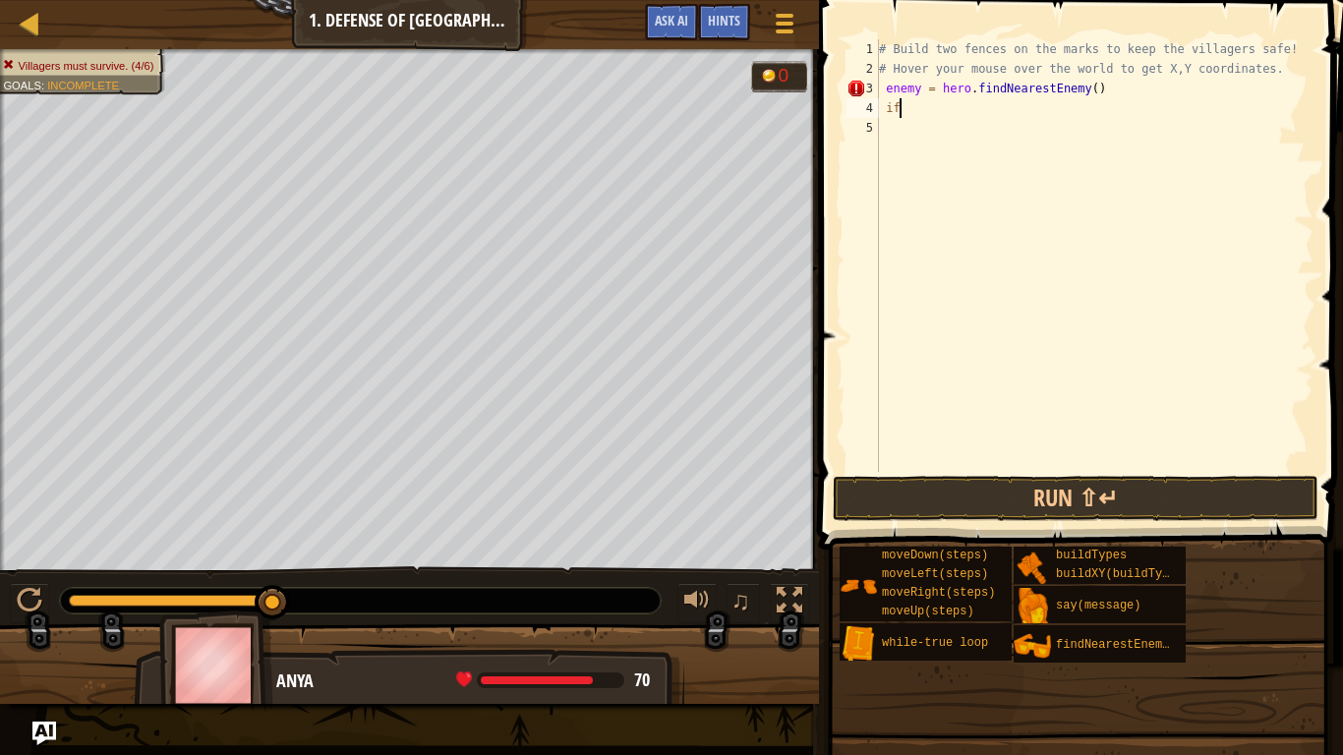
type textarea "i"
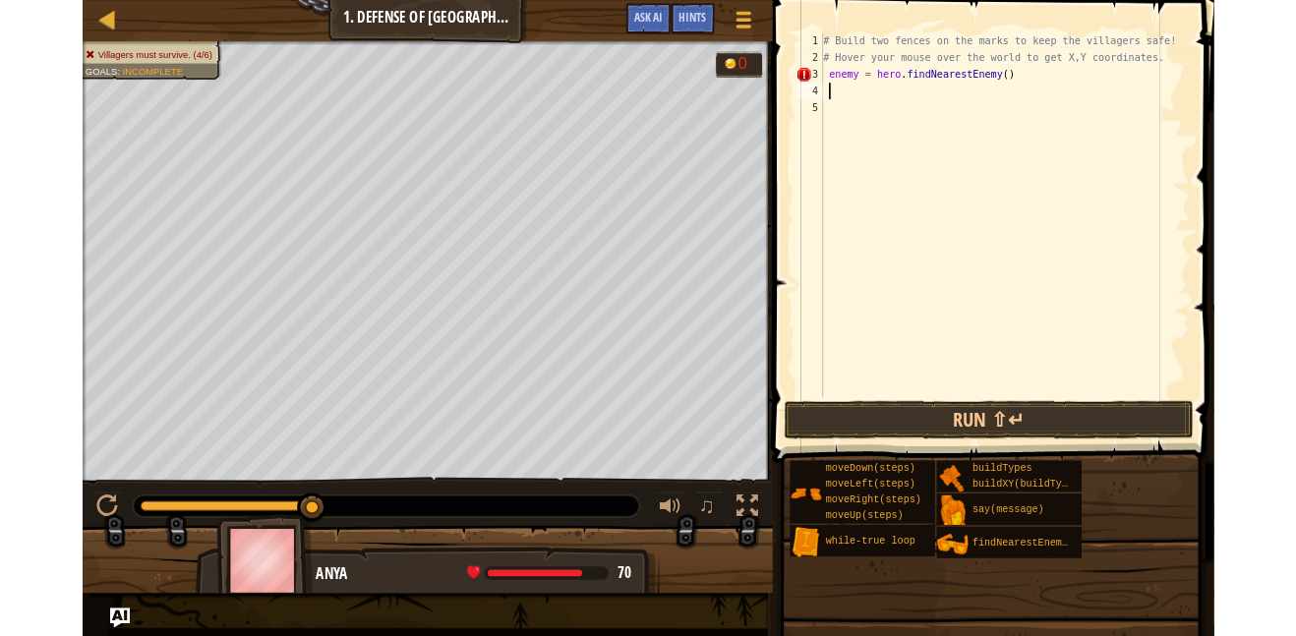
scroll to position [9, 0]
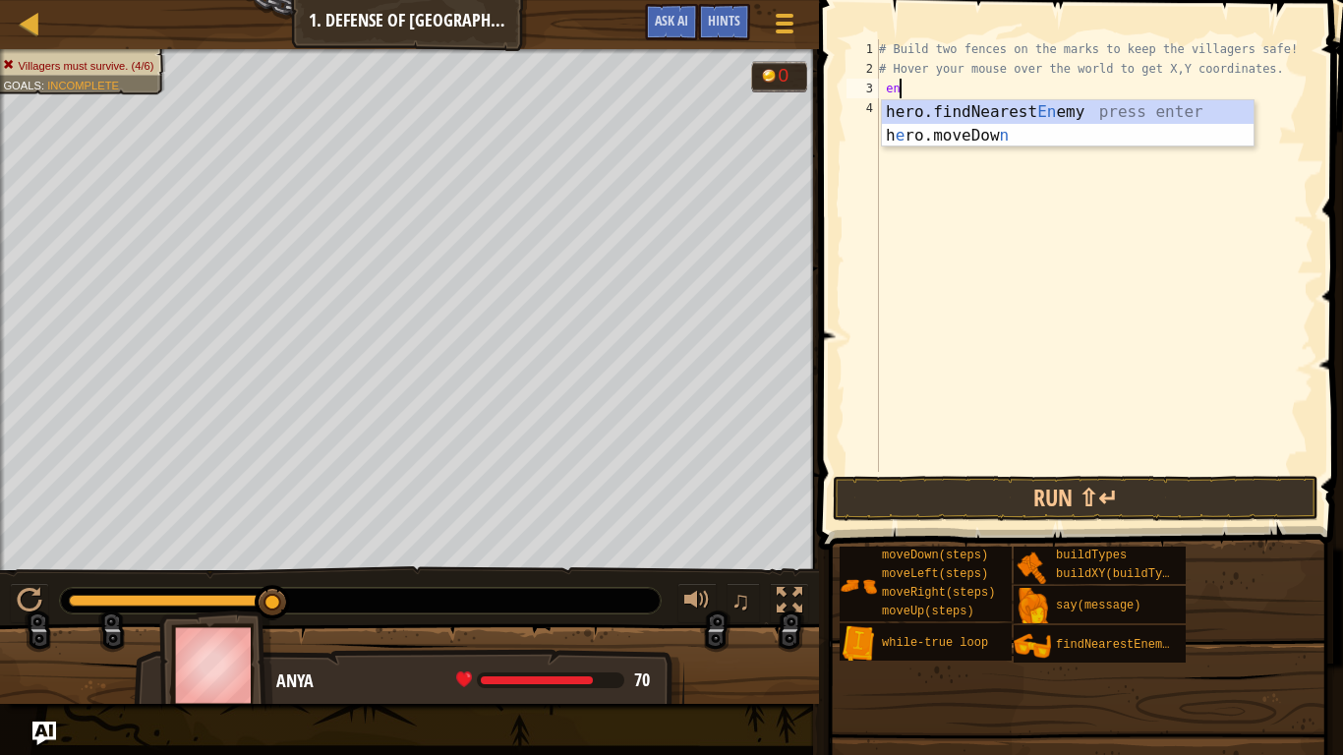
type textarea "e"
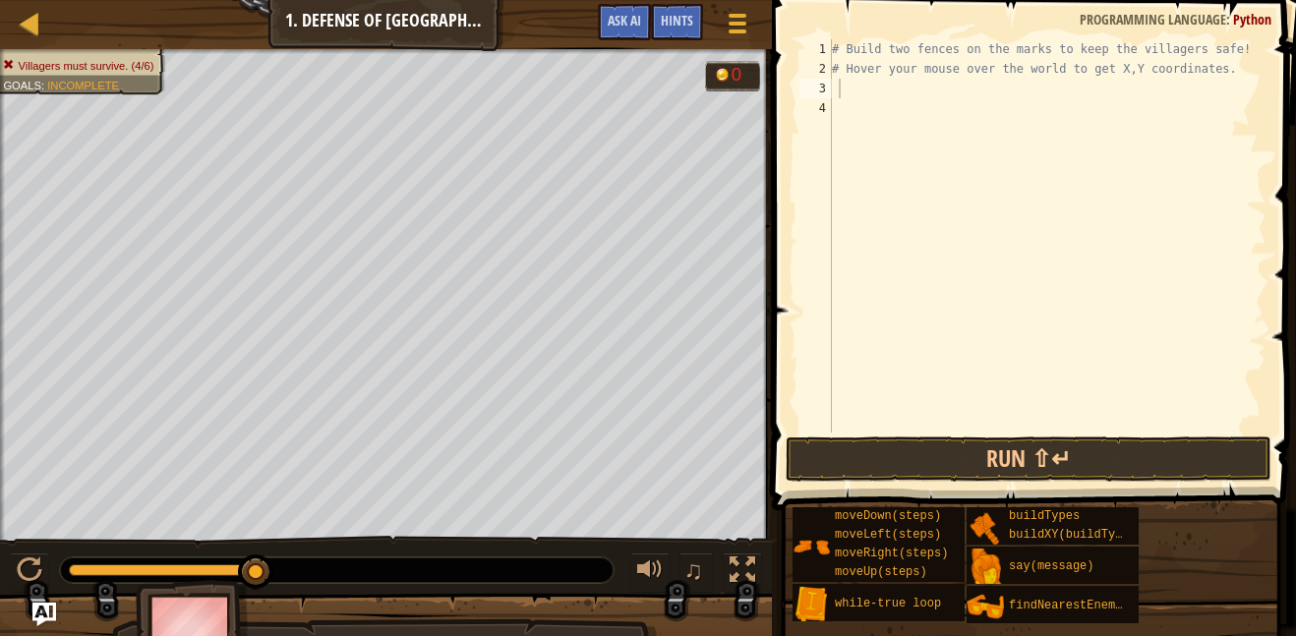
type textarea "# Hover your mouse over the world to get X,Y coordinates."
click at [884, 76] on div "# Build two fences on the marks to keep the villagers safe! # Hover your mouse …" at bounding box center [1047, 255] width 438 height 432
click at [920, 102] on div "# Build two fences on the marks to keep the villagers safe! # Hover your mouse …" at bounding box center [1047, 255] width 438 height 432
click at [919, 90] on div "# Build two fences on the marks to keep the villagers safe! # Hover your mouse …" at bounding box center [1047, 255] width 438 height 432
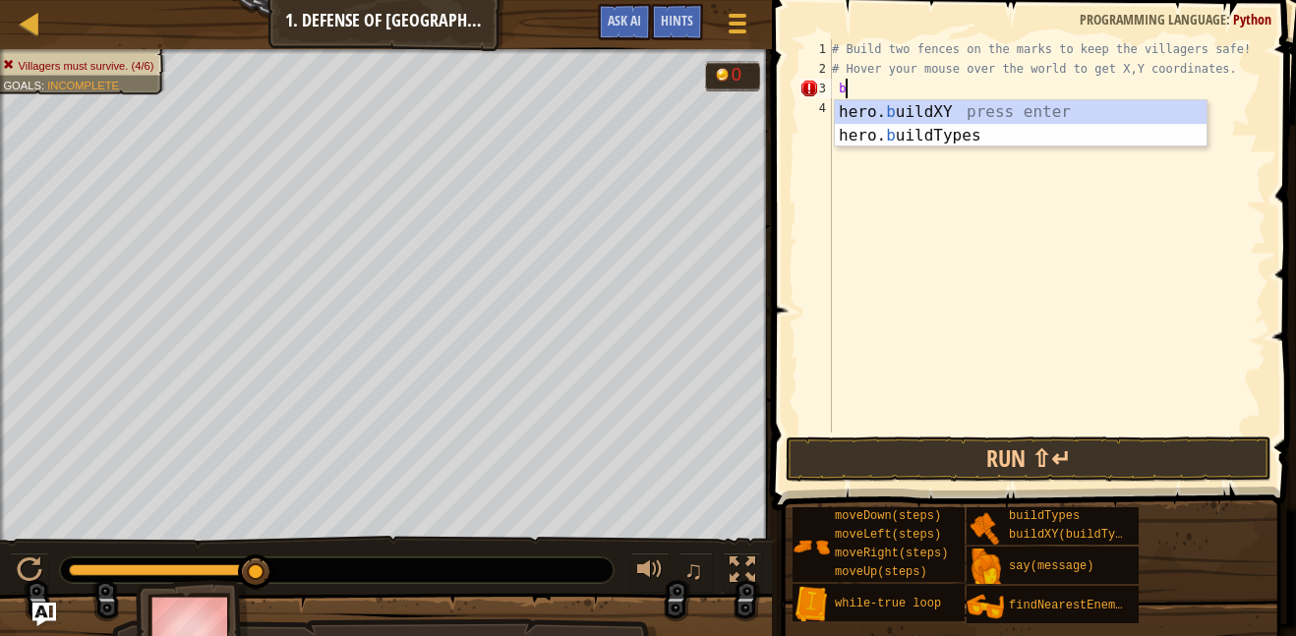
scroll to position [9, 2]
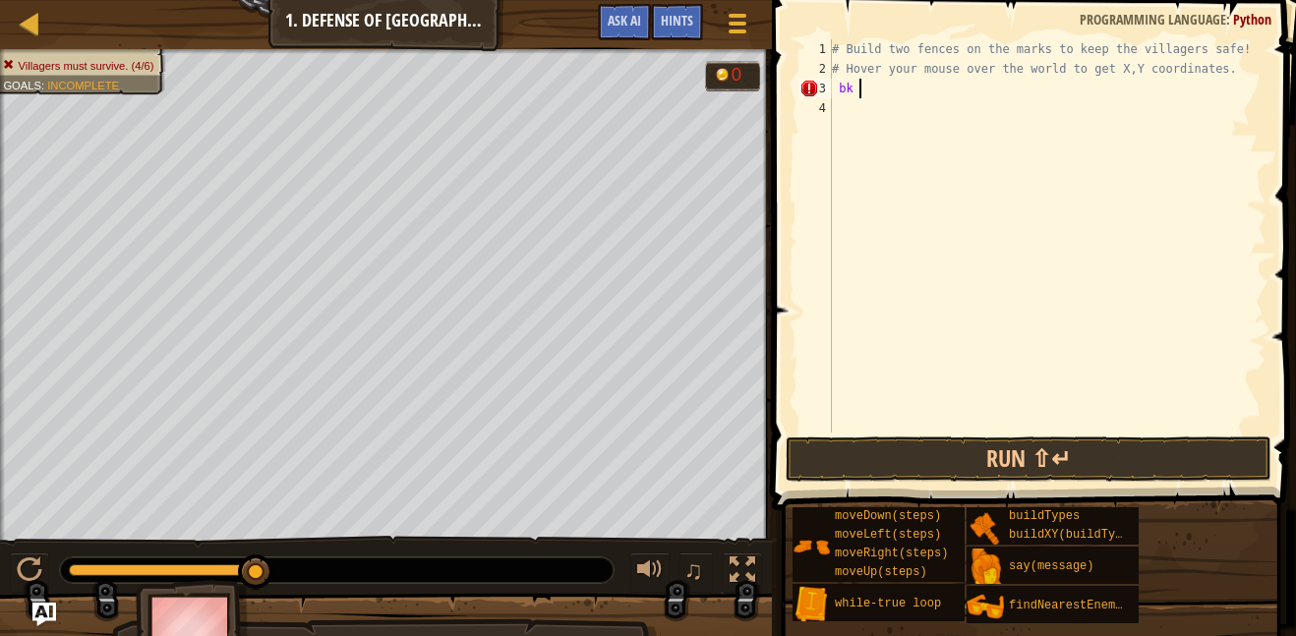
type textarea "b"
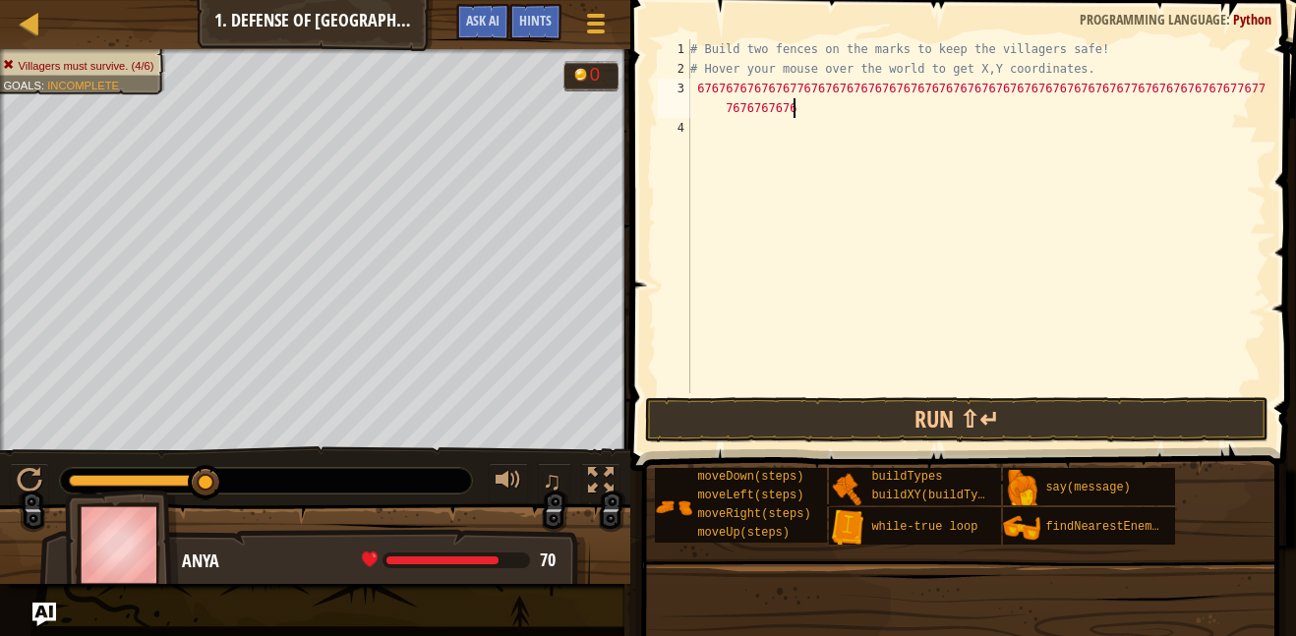
scroll to position [9, 90]
type textarea "6767676767676776767676767676767676767676767676767676767676767767676767676767767…"
